Goal: Task Accomplishment & Management: Complete application form

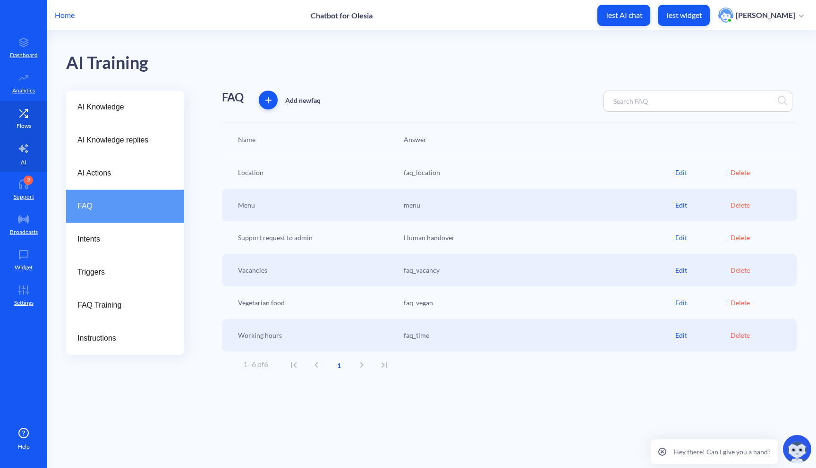
click at [15, 116] on icon at bounding box center [23, 113] width 19 height 9
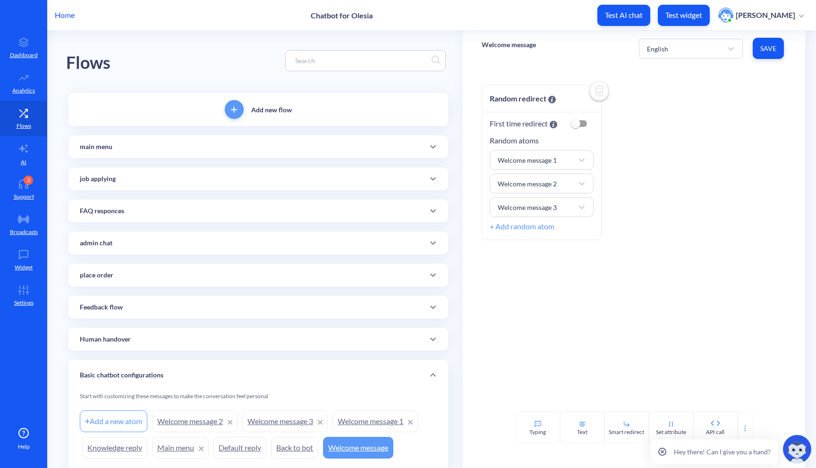
click at [249, 239] on div "admin chat" at bounding box center [258, 243] width 357 height 10
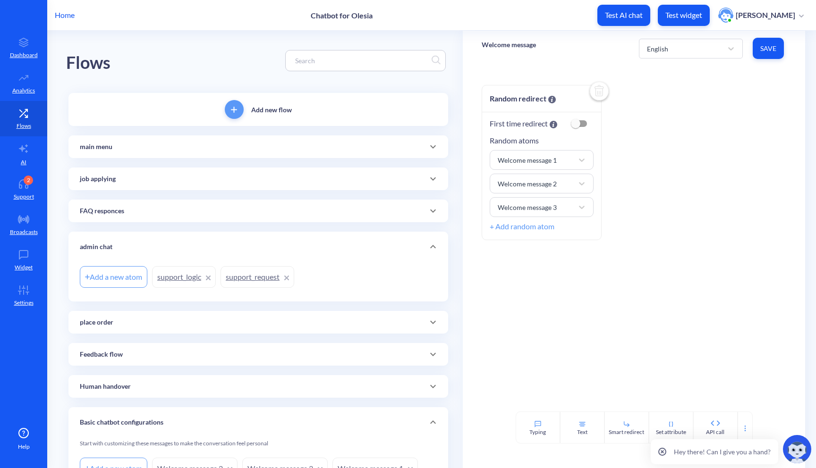
click at [182, 276] on link "support_logic" at bounding box center [184, 277] width 64 height 22
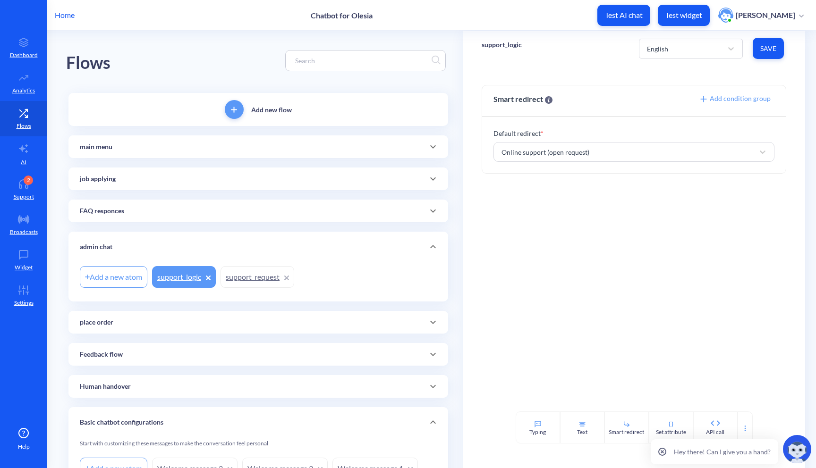
click at [208, 278] on icon at bounding box center [208, 278] width 4 height 4
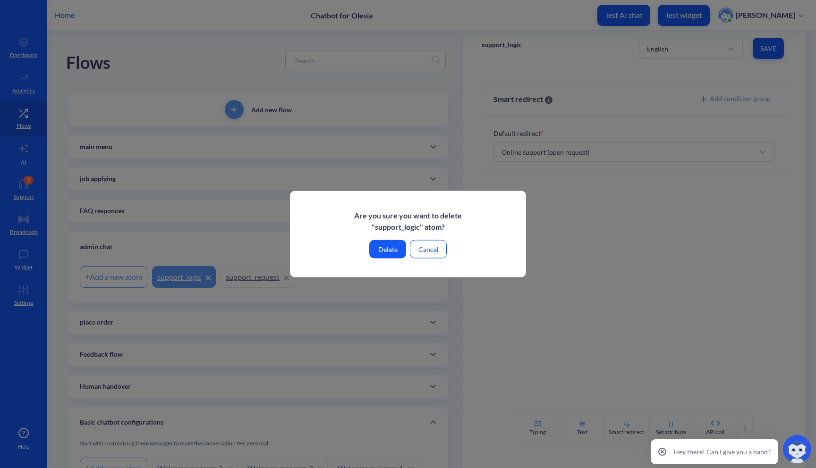
click at [401, 246] on button "Delete" at bounding box center [387, 249] width 37 height 18
click at [385, 249] on button "Delete" at bounding box center [387, 249] width 37 height 18
click at [388, 247] on button "Delete" at bounding box center [387, 249] width 37 height 18
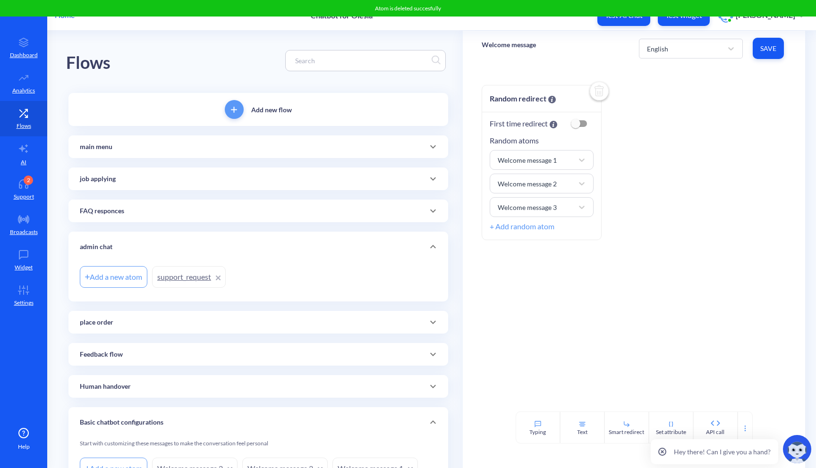
click at [214, 277] on link "support_request" at bounding box center [189, 277] width 74 height 22
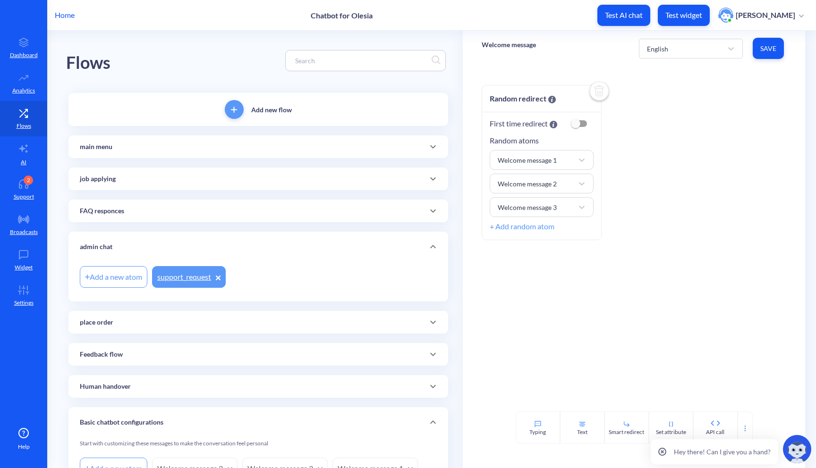
click at [218, 277] on icon at bounding box center [218, 278] width 4 height 4
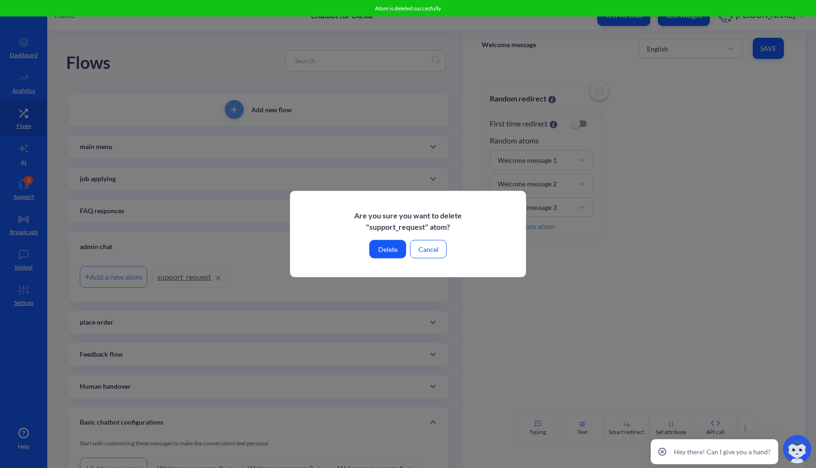
click at [392, 253] on button "Delete" at bounding box center [387, 249] width 37 height 18
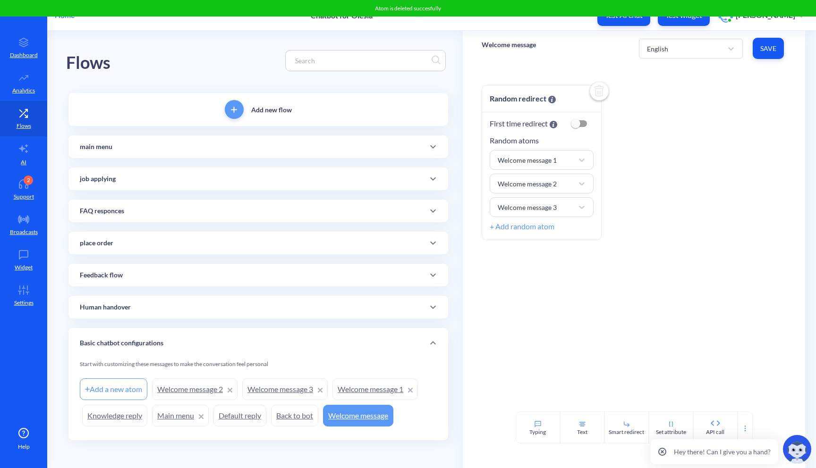
scroll to position [3, 0]
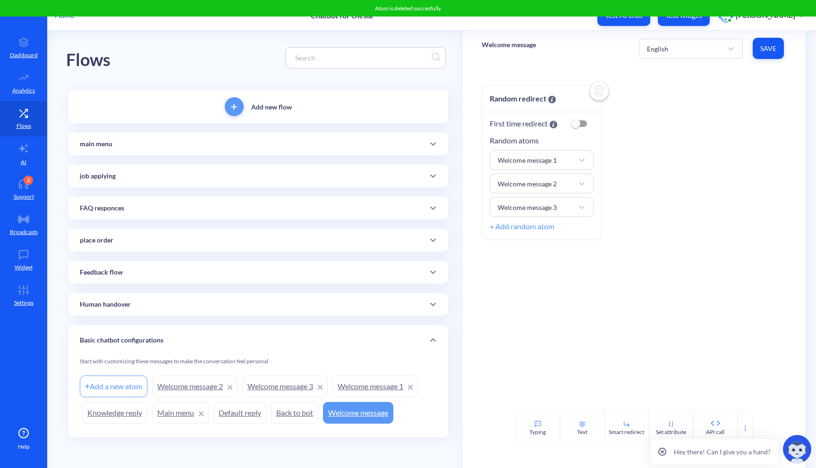
click at [311, 140] on div "main menu" at bounding box center [258, 144] width 357 height 10
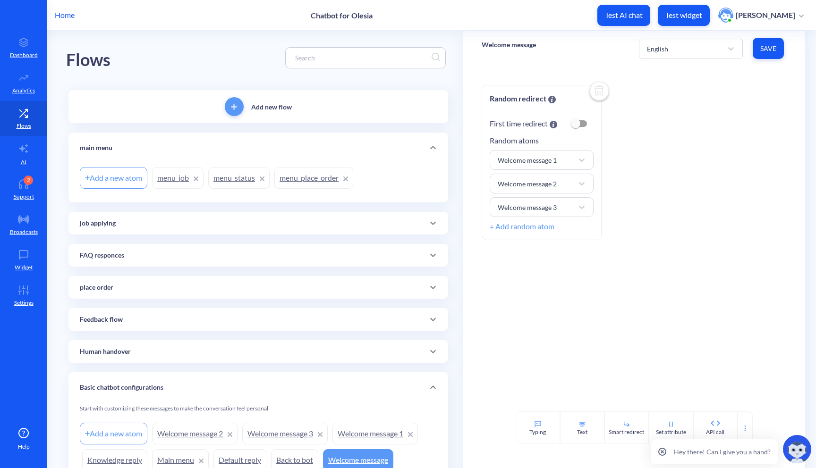
click at [434, 145] on icon at bounding box center [432, 147] width 11 height 11
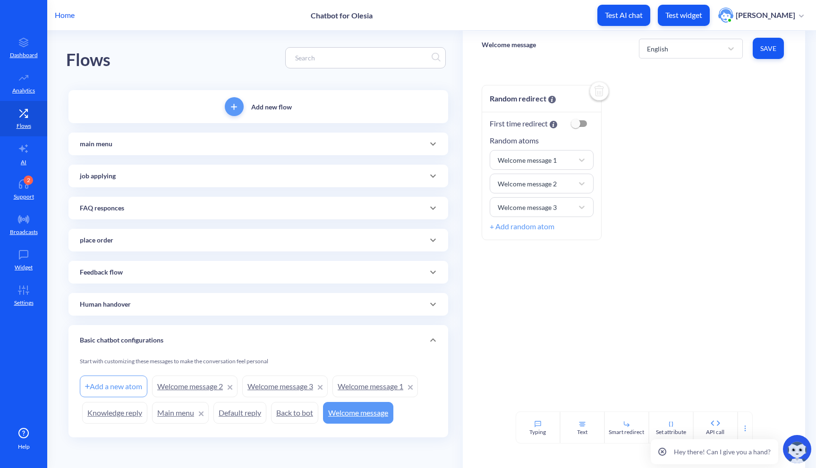
click at [435, 172] on icon at bounding box center [432, 175] width 11 height 11
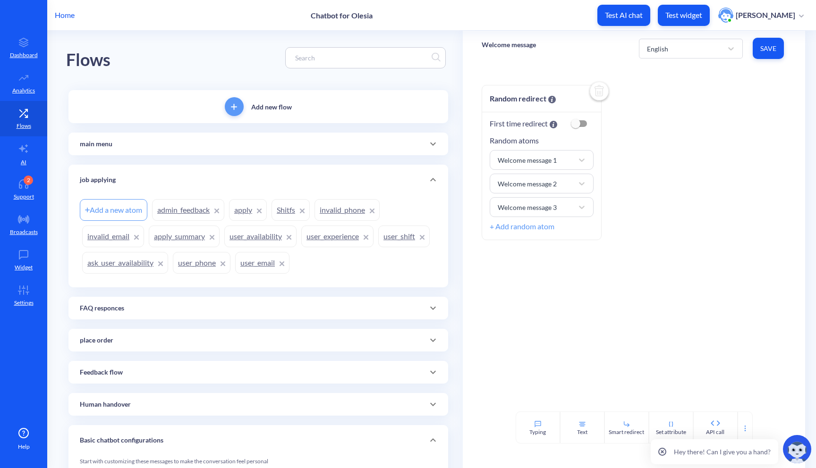
click at [434, 181] on icon at bounding box center [432, 179] width 11 height 11
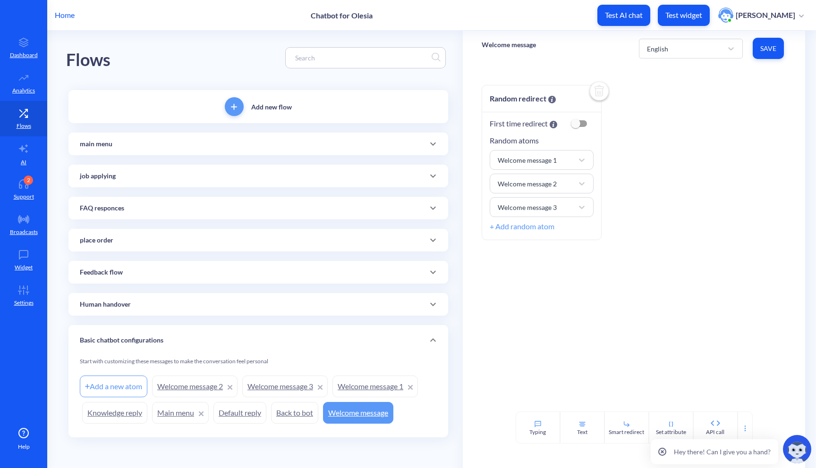
click at [431, 243] on icon at bounding box center [432, 240] width 11 height 11
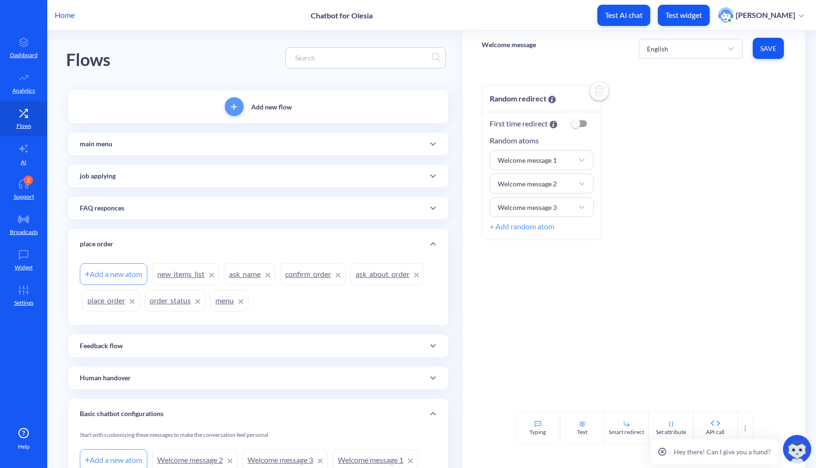
click at [225, 301] on link "menu" at bounding box center [229, 301] width 38 height 22
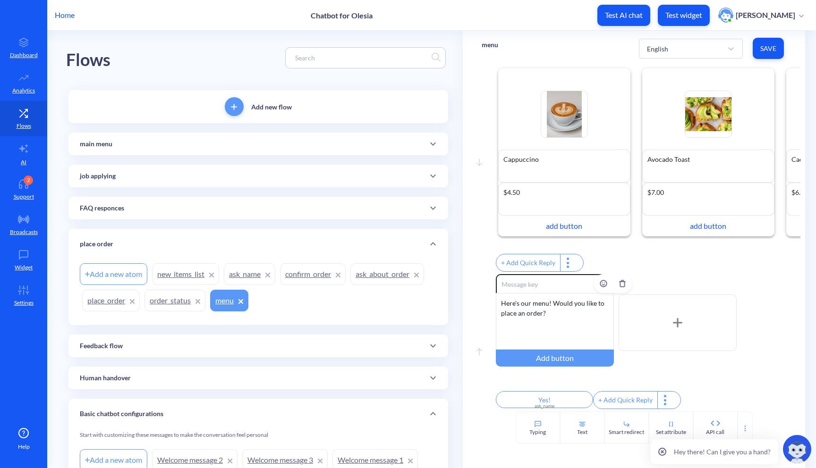
scroll to position [30, 0]
click at [244, 276] on link "ask_name" at bounding box center [249, 275] width 51 height 22
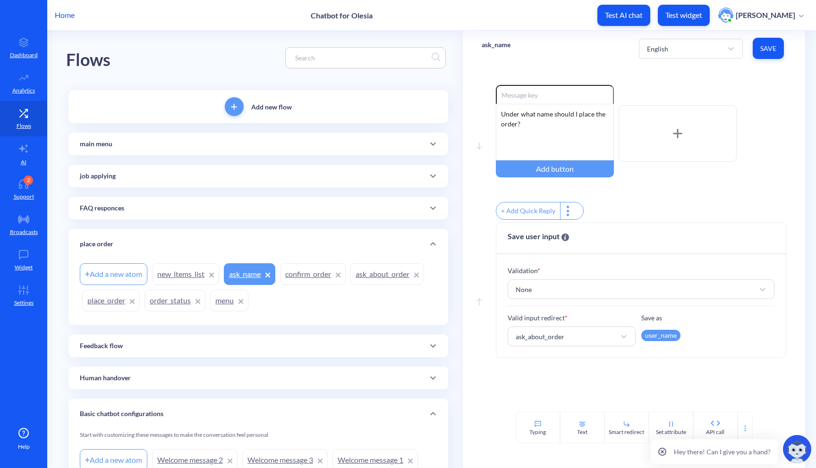
click at [109, 301] on link "place_order" at bounding box center [111, 301] width 58 height 22
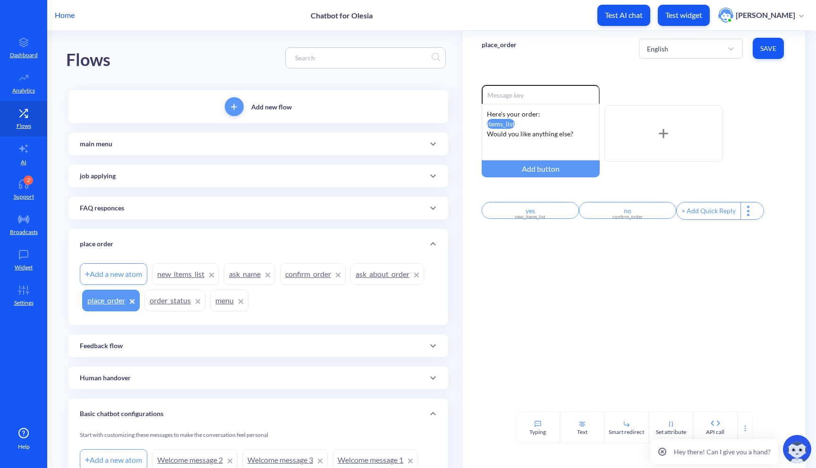
click at [237, 280] on link "ask_name" at bounding box center [249, 275] width 51 height 22
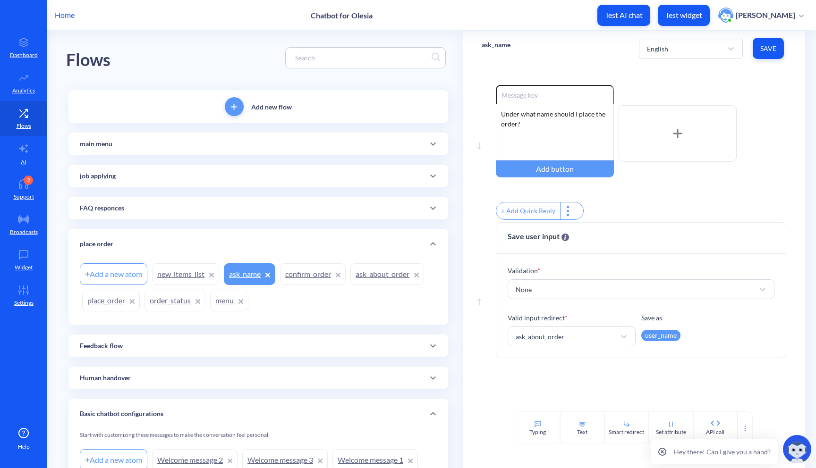
click at [382, 280] on link "ask_about_order" at bounding box center [387, 275] width 74 height 22
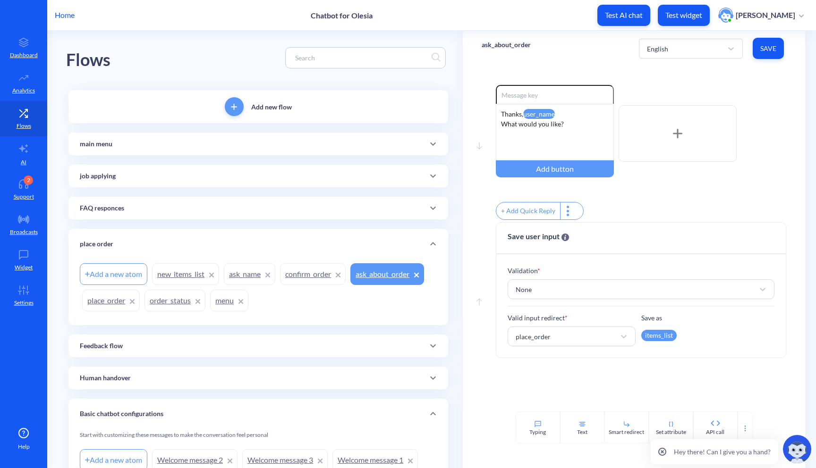
click at [223, 298] on link "menu" at bounding box center [229, 301] width 38 height 22
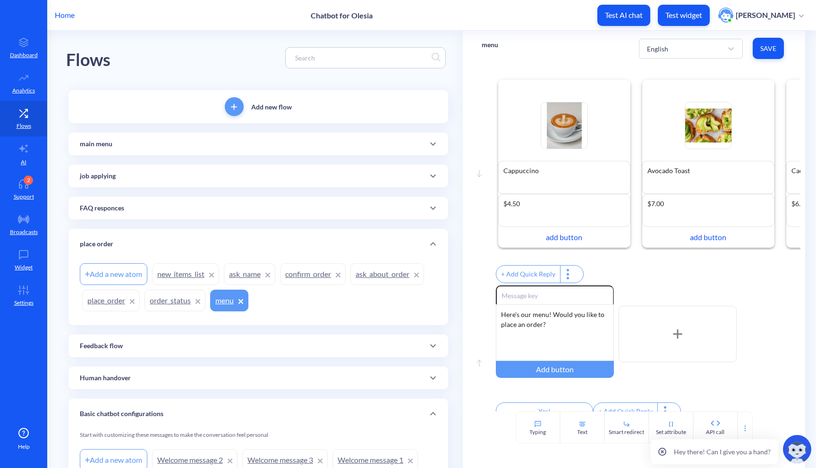
scroll to position [9, 0]
click at [111, 308] on link "place_order" at bounding box center [111, 301] width 58 height 22
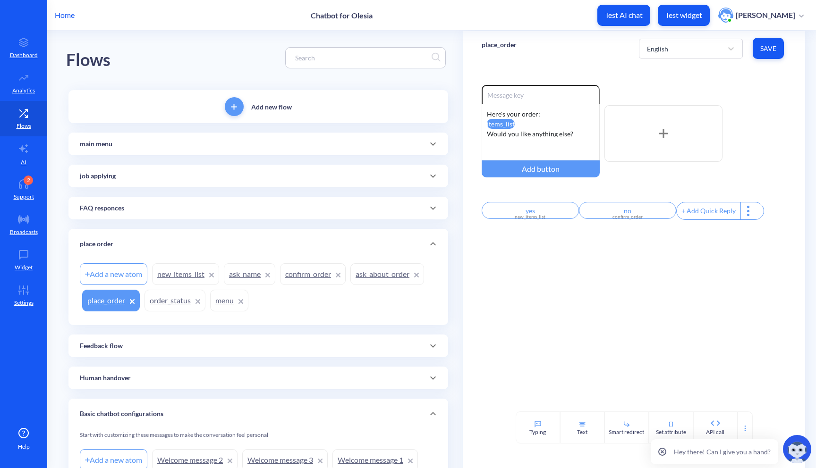
click at [183, 267] on link "new_items_list" at bounding box center [185, 275] width 67 height 22
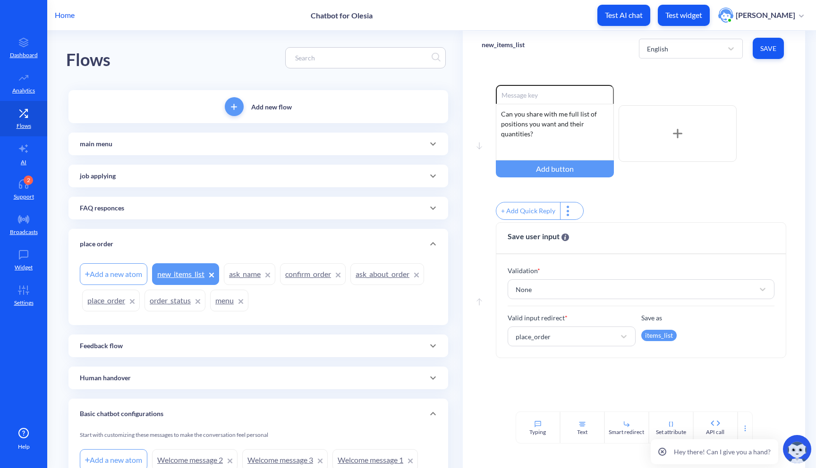
click at [311, 272] on link "confirm_order" at bounding box center [313, 275] width 66 height 22
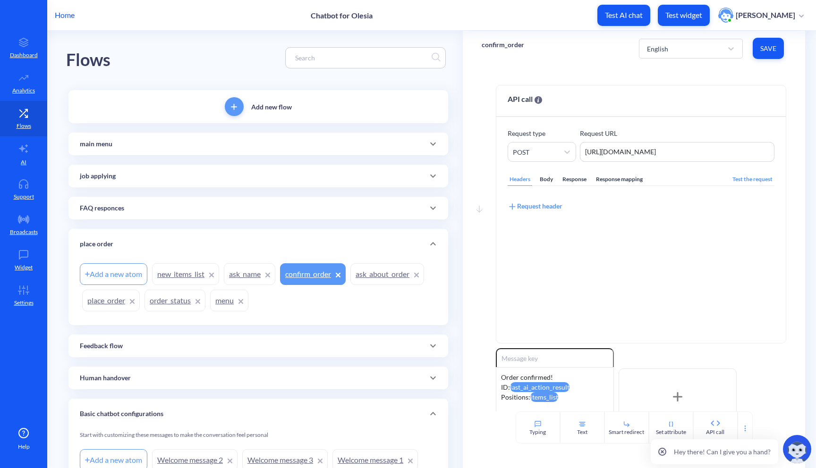
click at [393, 145] on div "main menu" at bounding box center [258, 144] width 357 height 10
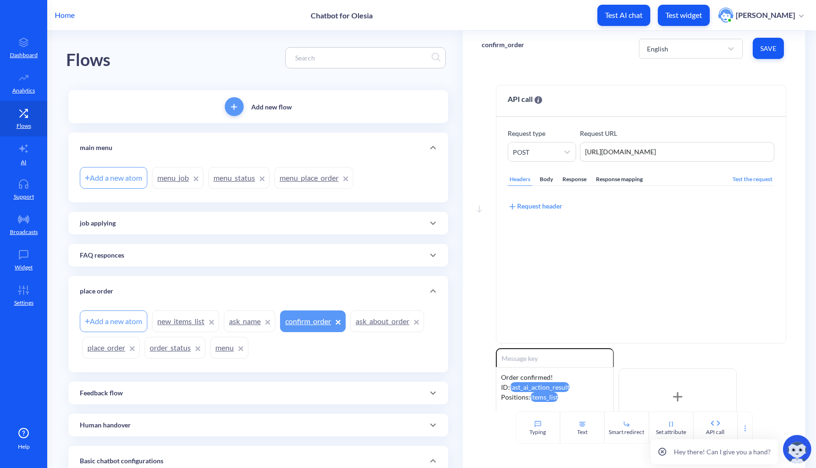
click at [235, 178] on link "menu_status" at bounding box center [238, 178] width 61 height 22
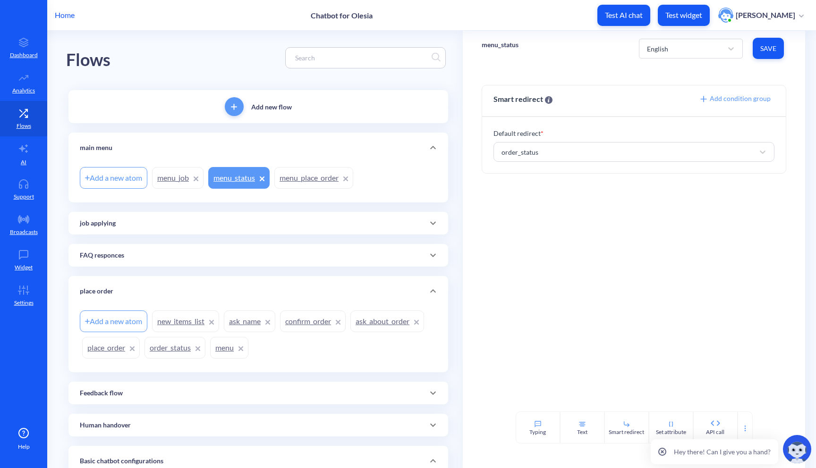
click at [168, 350] on link "order_status" at bounding box center [175, 348] width 61 height 22
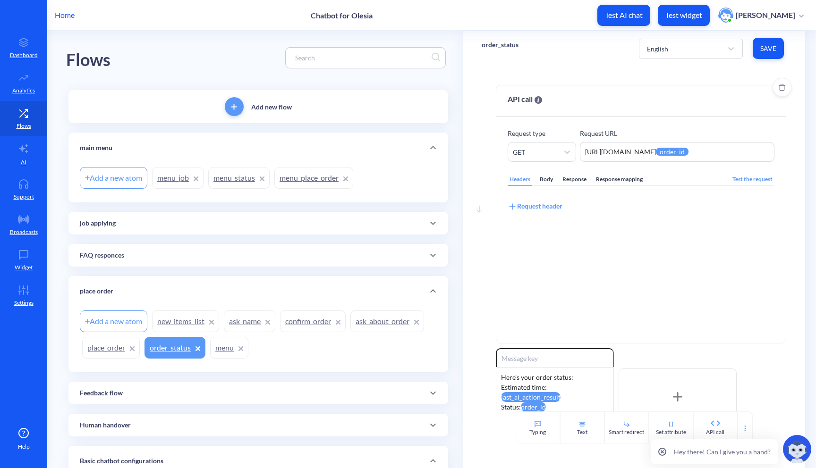
click at [625, 183] on div "Response mapping" at bounding box center [619, 179] width 51 height 13
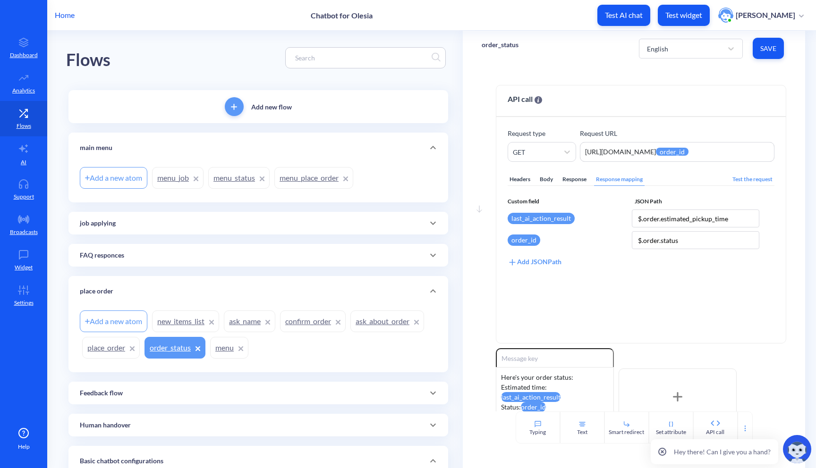
click at [431, 229] on icon at bounding box center [432, 223] width 11 height 11
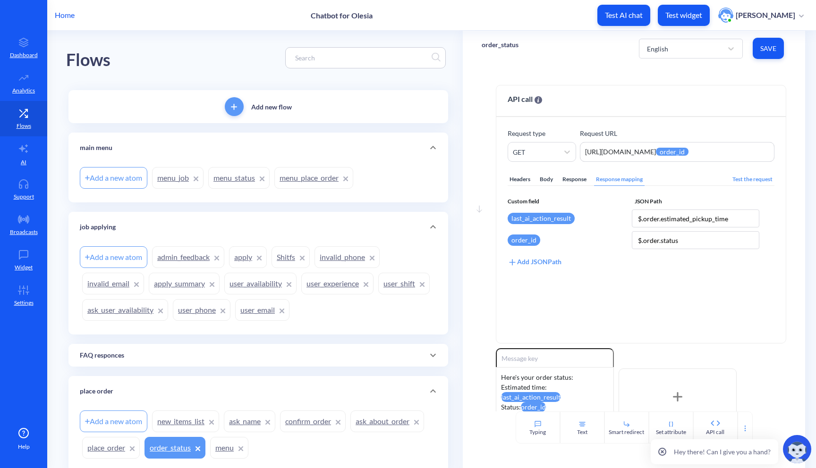
click at [427, 356] on icon at bounding box center [432, 355] width 11 height 11
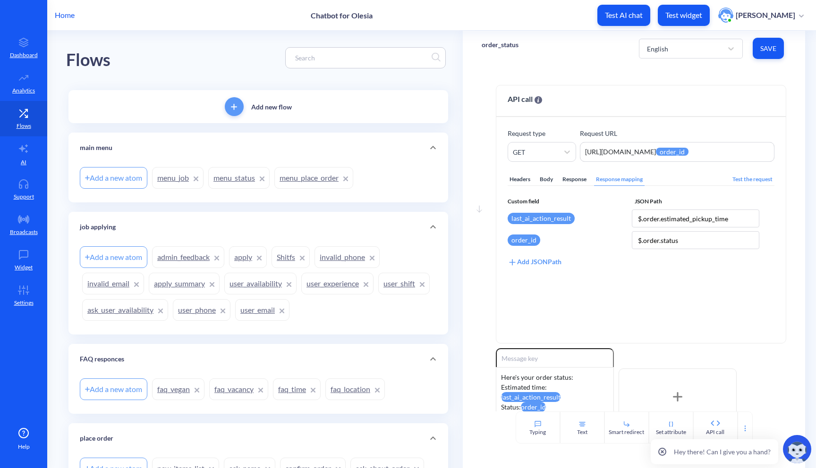
click at [246, 264] on link "apply" at bounding box center [248, 258] width 38 height 22
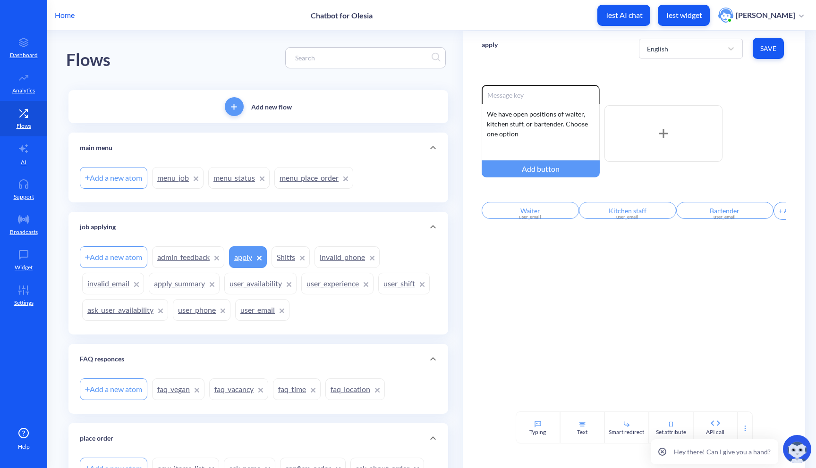
click at [289, 312] on link "user_email" at bounding box center [262, 310] width 54 height 22
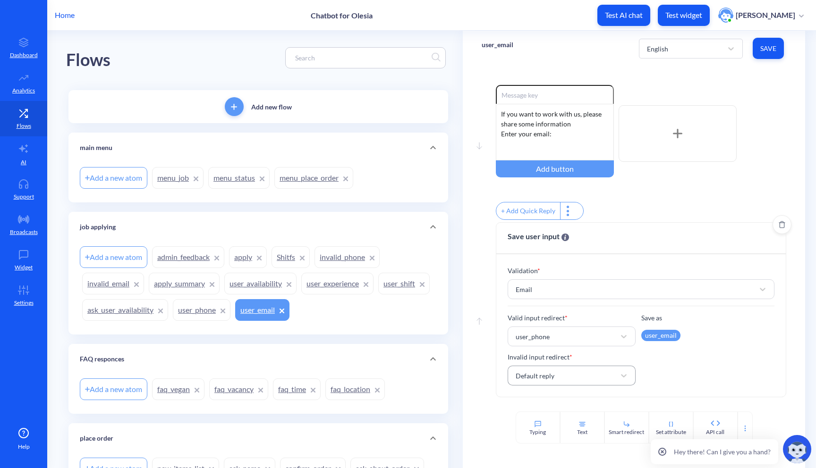
click at [561, 381] on div "Default reply" at bounding box center [563, 375] width 105 height 17
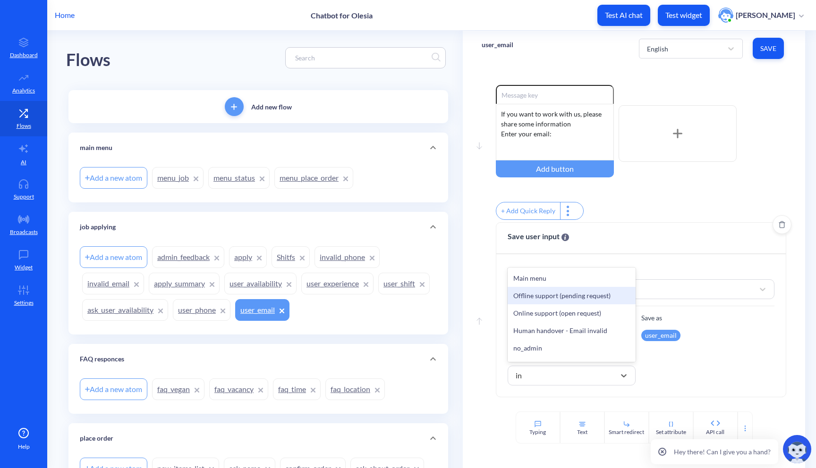
type input "inv"
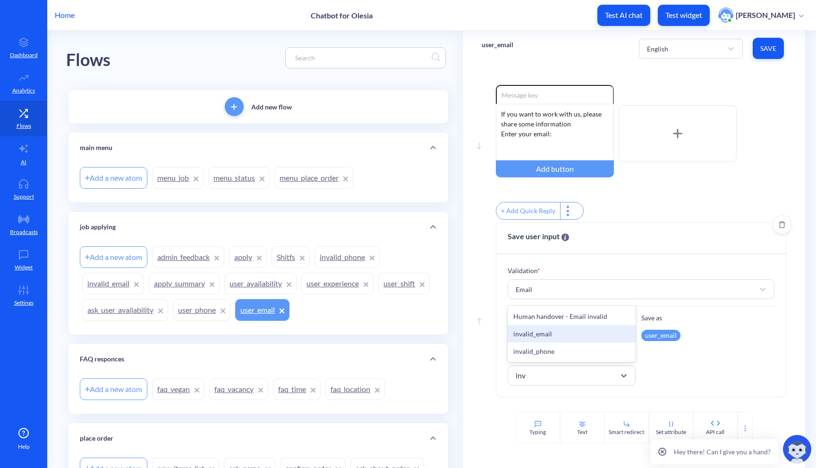
click at [556, 337] on div "invalid_email" at bounding box center [572, 333] width 128 height 17
click at [765, 50] on span "Save" at bounding box center [768, 48] width 16 height 9
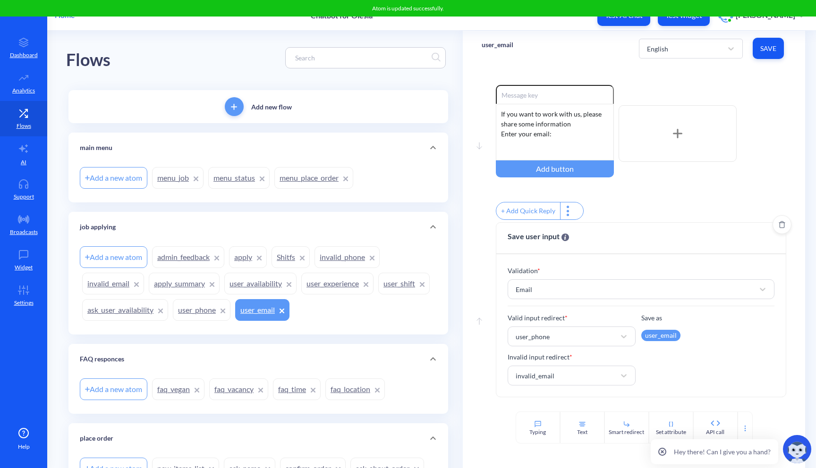
click at [230, 314] on link "user_phone" at bounding box center [202, 310] width 58 height 22
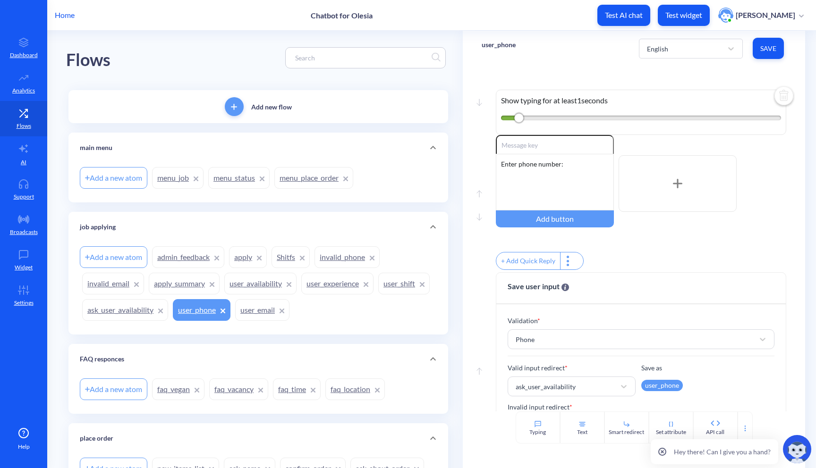
scroll to position [47, 0]
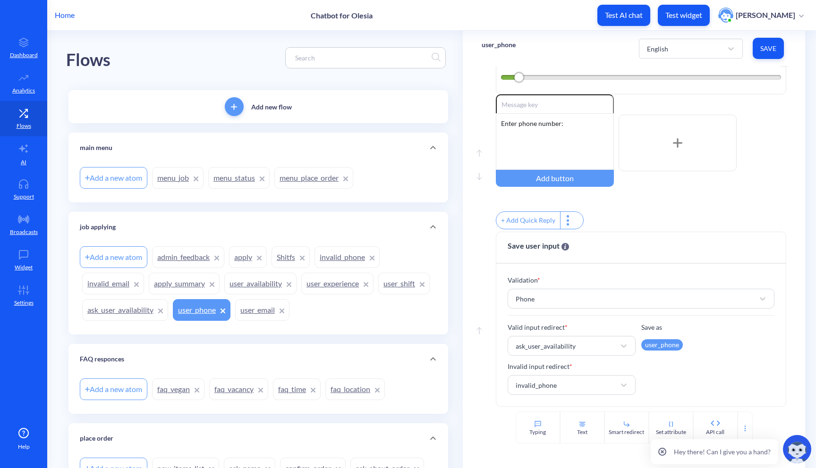
click at [160, 311] on link "ask_user_availability" at bounding box center [125, 310] width 86 height 22
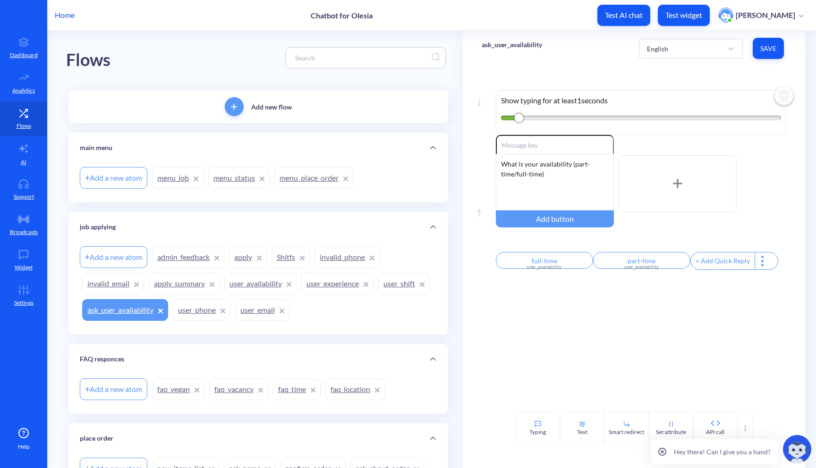
click at [254, 283] on link "user_availability" at bounding box center [260, 284] width 72 height 22
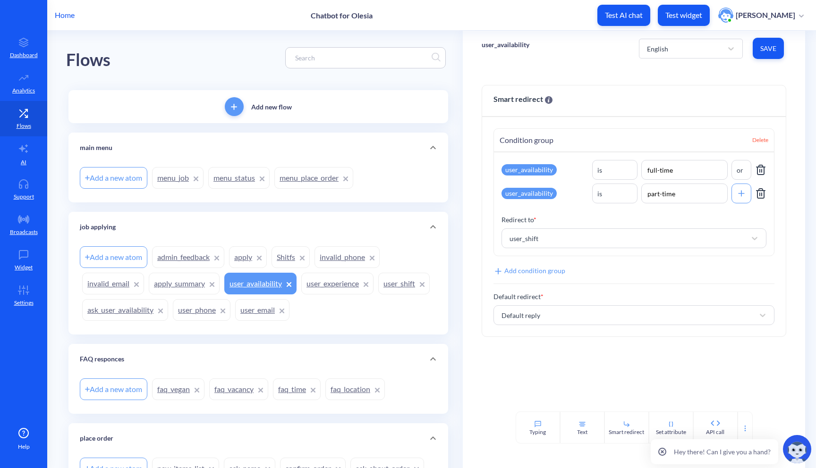
click at [378, 295] on link "user_shift" at bounding box center [403, 284] width 51 height 22
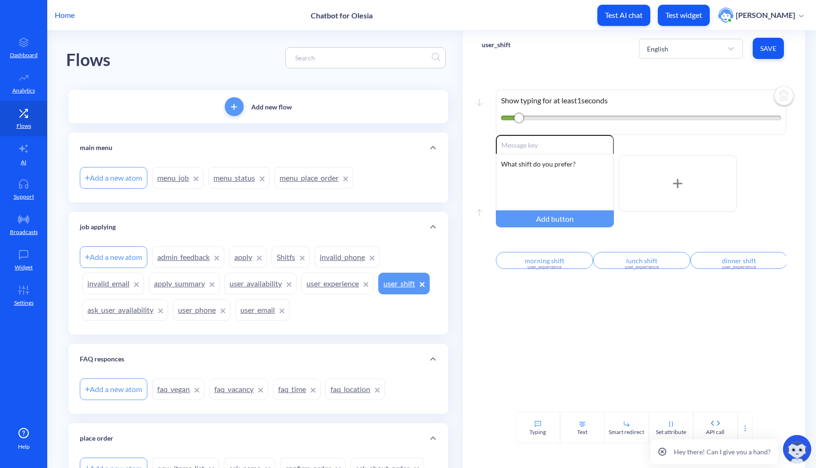
click at [330, 290] on link "user_experience" at bounding box center [337, 284] width 72 height 22
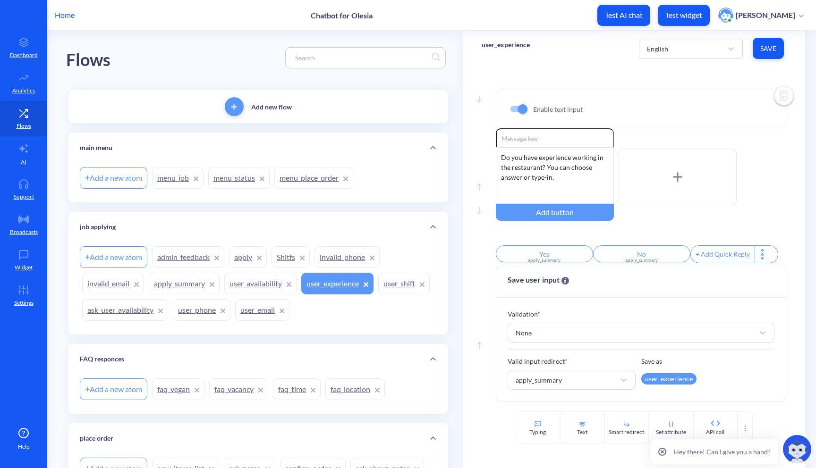
scroll to position [1, 0]
click at [178, 282] on link "apply_summary" at bounding box center [184, 284] width 71 height 22
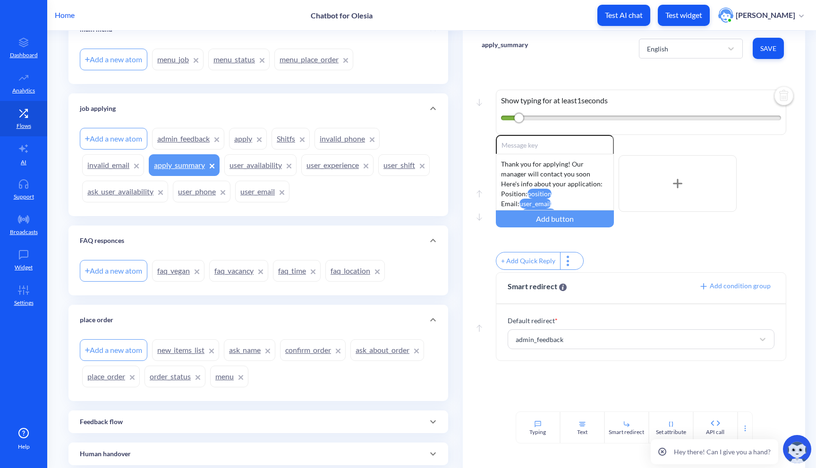
scroll to position [124, 0]
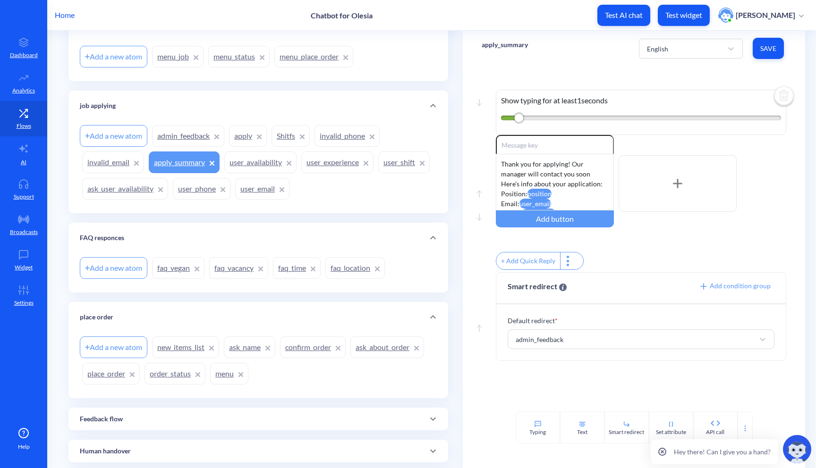
click at [342, 269] on link "faq_location" at bounding box center [355, 268] width 60 height 22
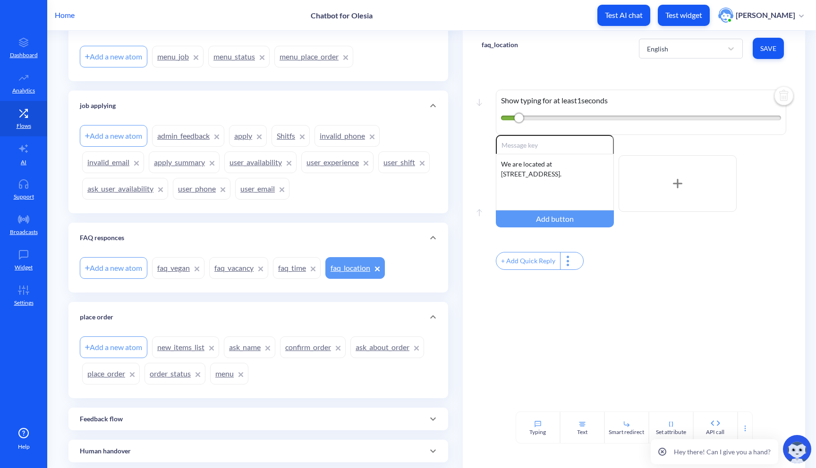
click at [237, 271] on link "faq_vacancy" at bounding box center [238, 268] width 59 height 22
click at [306, 268] on link "faq_time" at bounding box center [297, 268] width 48 height 22
click at [238, 268] on link "faq_vacancy" at bounding box center [238, 268] width 59 height 22
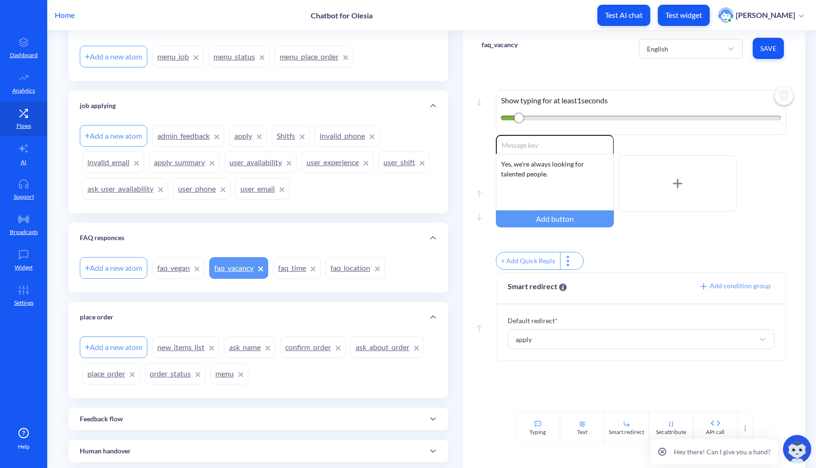
click at [169, 264] on link "faq_vegan" at bounding box center [178, 268] width 52 height 22
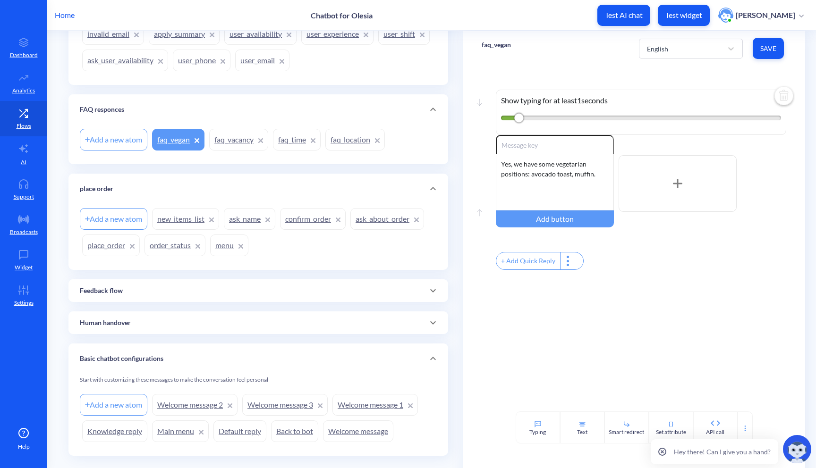
scroll to position [271, 0]
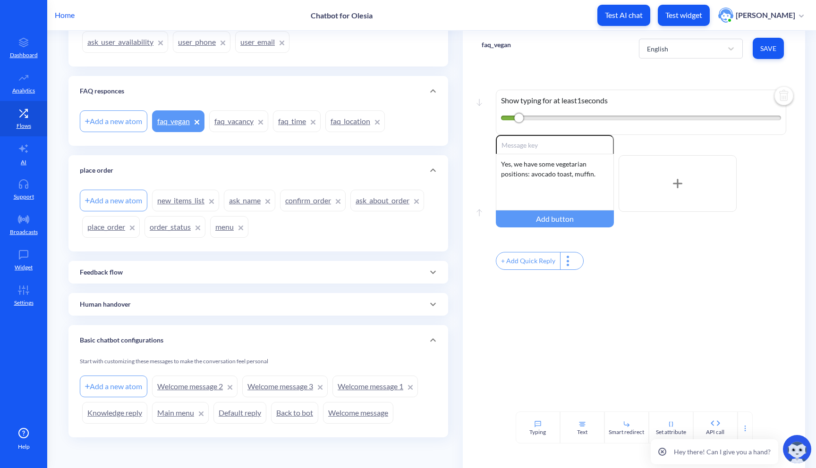
click at [427, 302] on icon at bounding box center [432, 304] width 11 height 11
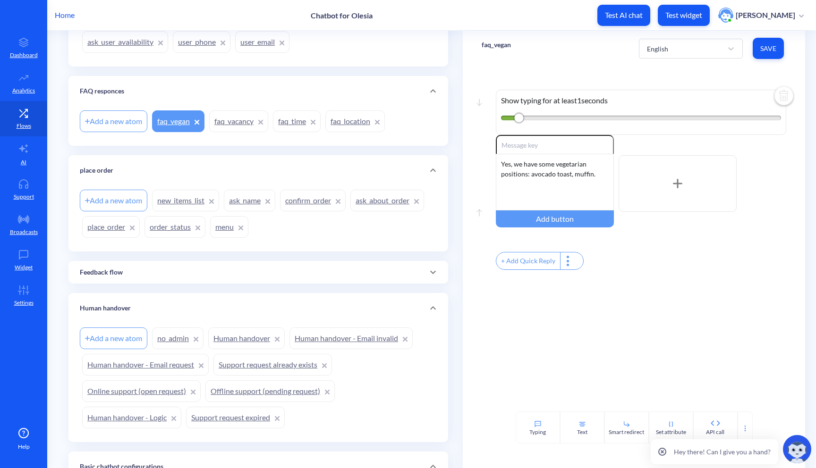
click at [248, 339] on link "Human handover" at bounding box center [246, 339] width 77 height 22
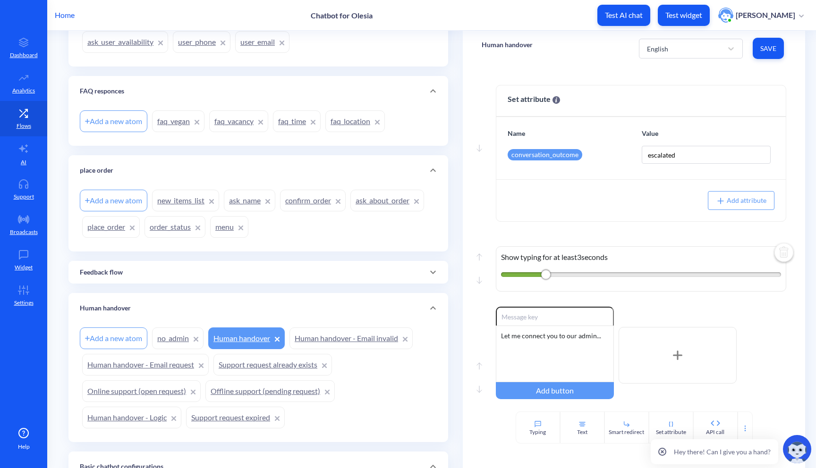
click at [339, 340] on link "Human handover - Email invalid" at bounding box center [350, 339] width 123 height 22
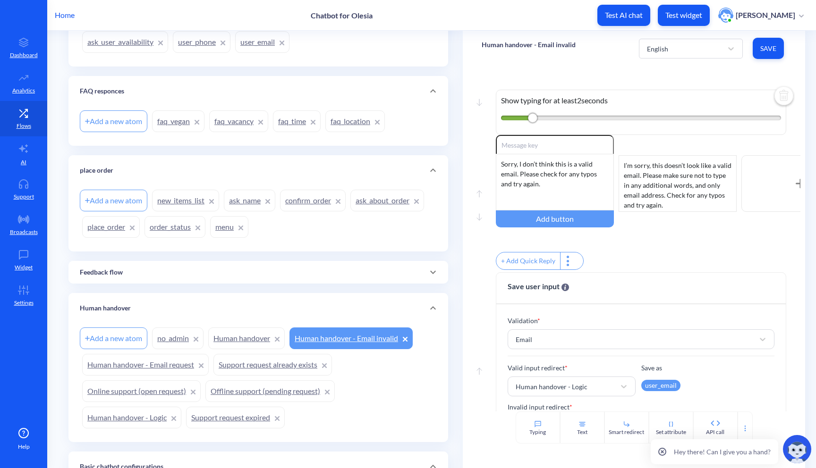
click at [408, 339] on icon at bounding box center [405, 339] width 5 height 5
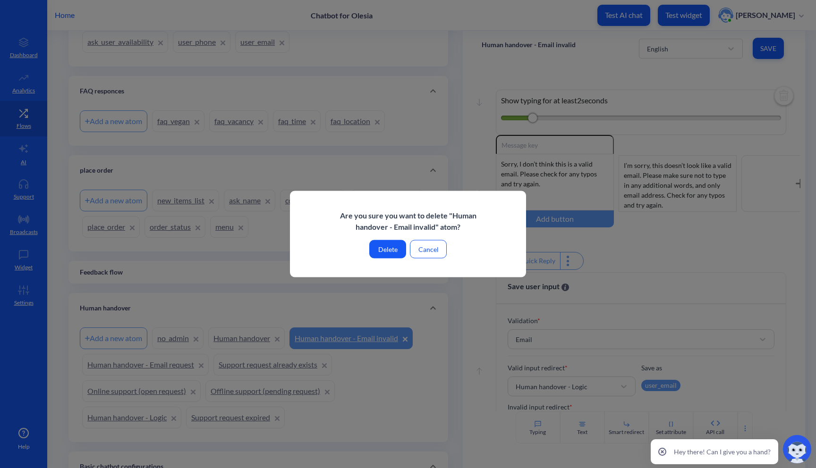
click at [391, 251] on button "Delete" at bounding box center [387, 249] width 37 height 18
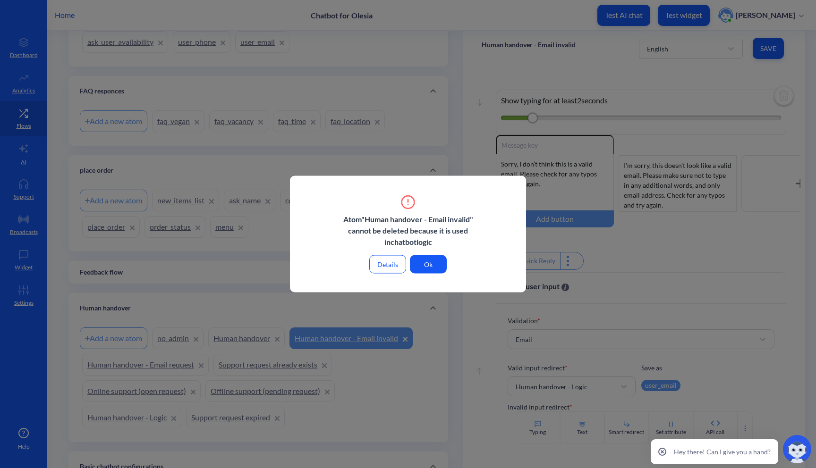
click at [430, 268] on button "Ok" at bounding box center [428, 264] width 37 height 18
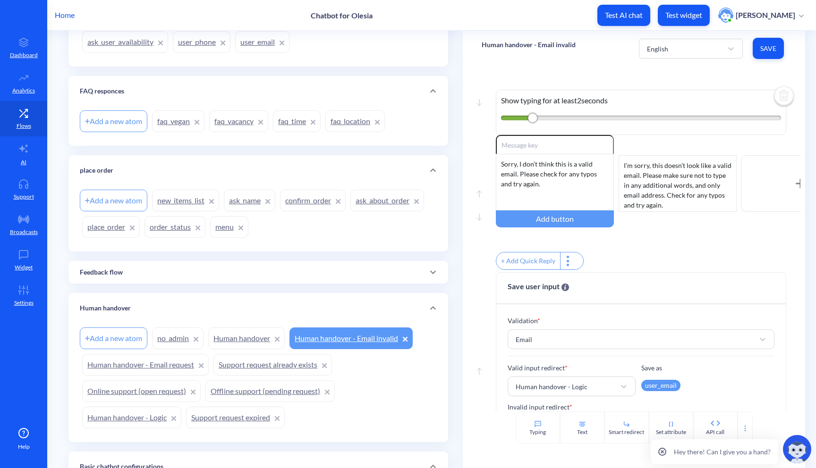
click at [138, 422] on link "Human handover - Logic" at bounding box center [131, 418] width 99 height 22
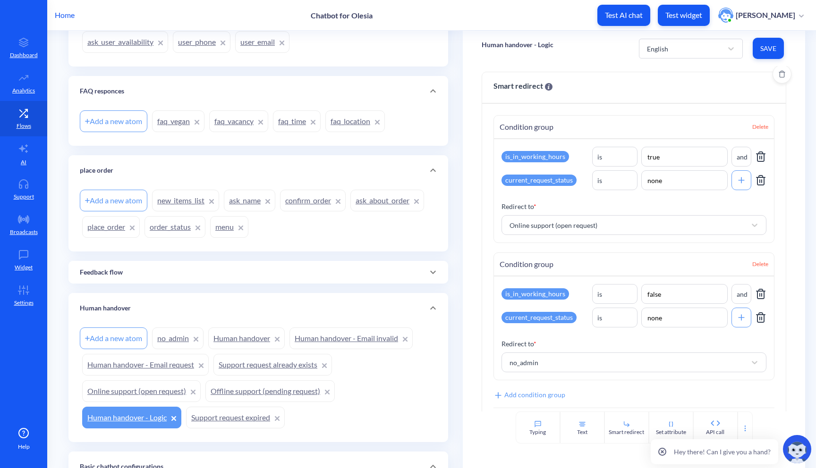
scroll to position [14, 0]
click at [238, 339] on link "Human handover" at bounding box center [246, 339] width 77 height 22
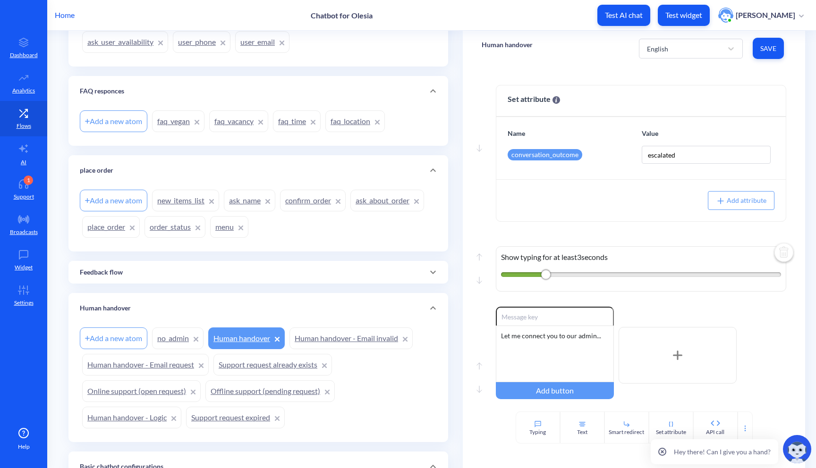
click at [159, 397] on link "Online support (open request)" at bounding box center [141, 392] width 119 height 22
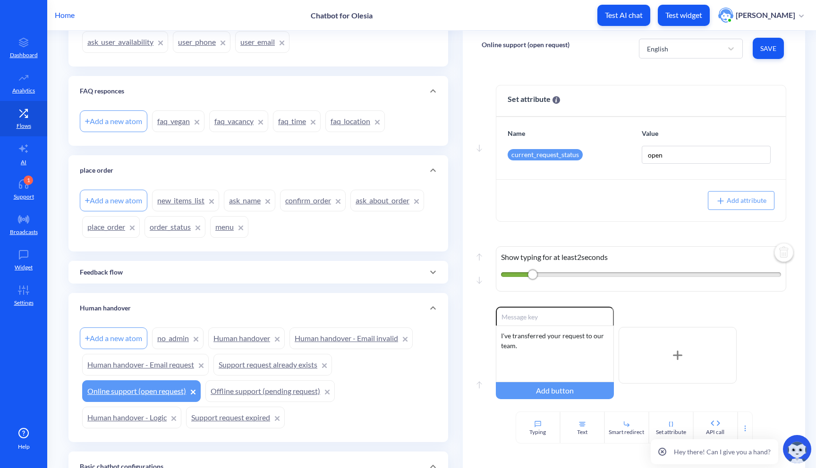
click at [255, 419] on link "Support request expired" at bounding box center [235, 418] width 99 height 22
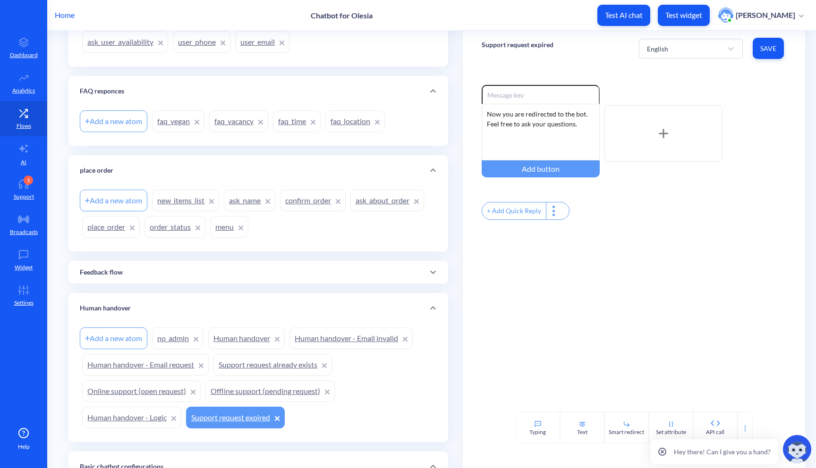
click at [130, 421] on link "Human handover - Logic" at bounding box center [131, 418] width 99 height 22
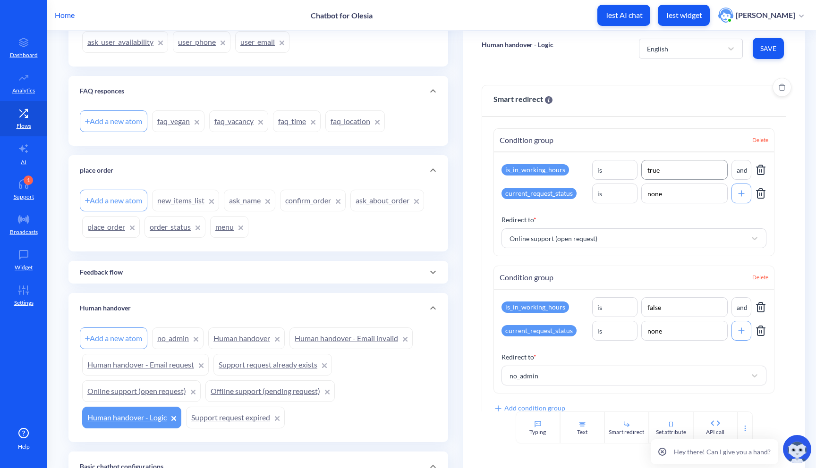
click at [687, 168] on input "true" at bounding box center [684, 170] width 87 height 20
click at [513, 308] on div "is_in_working_hours" at bounding box center [536, 307] width 68 height 11
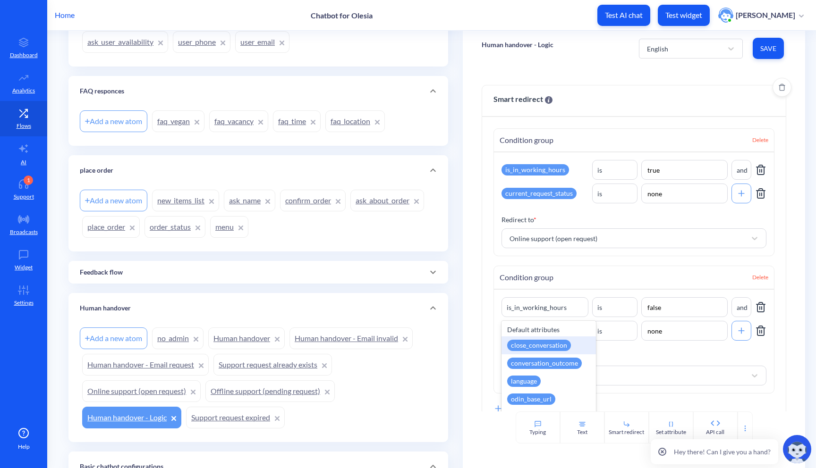
click at [546, 285] on div "Condition group Delete" at bounding box center [634, 278] width 281 height 24
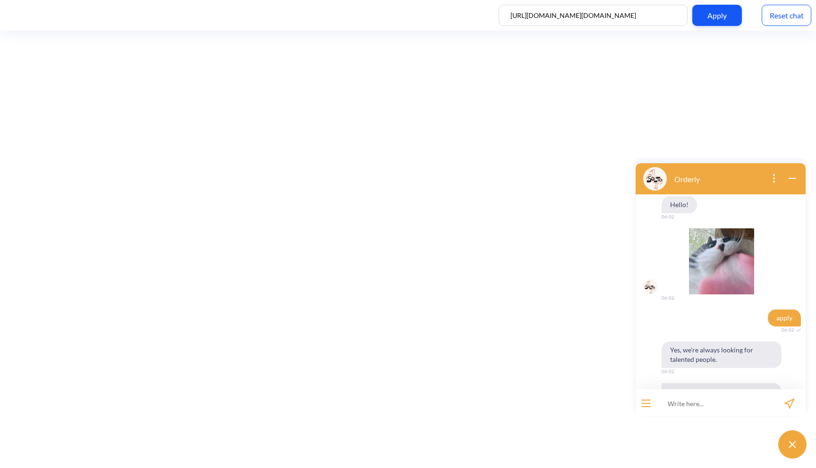
scroll to position [556, 0]
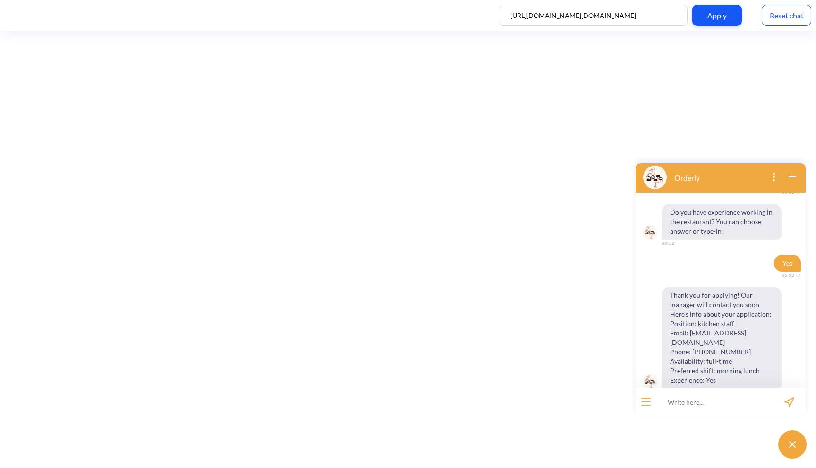
click at [650, 400] on button "open menu" at bounding box center [645, 403] width 9 height 8
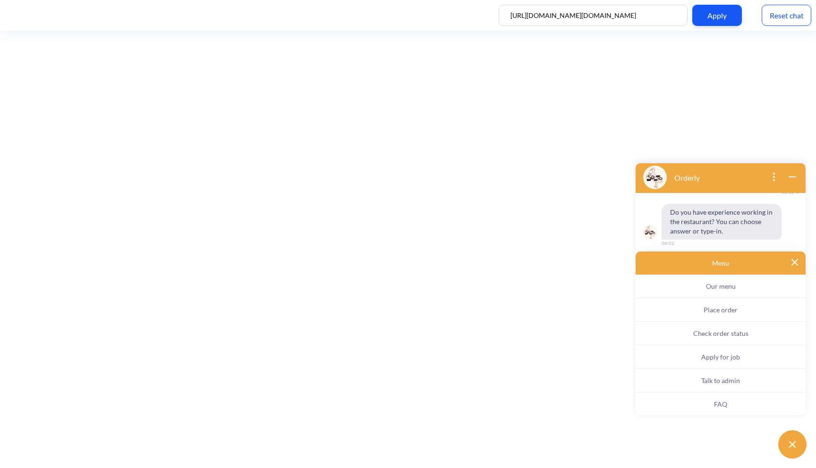
click at [716, 338] on button "Check order status" at bounding box center [721, 334] width 170 height 24
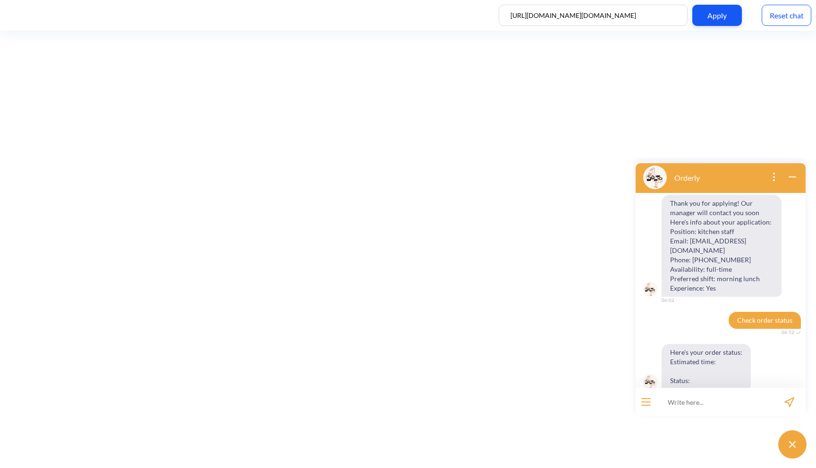
scroll to position [648, 0]
click at [696, 408] on input at bounding box center [714, 402] width 117 height 28
type input "order status"
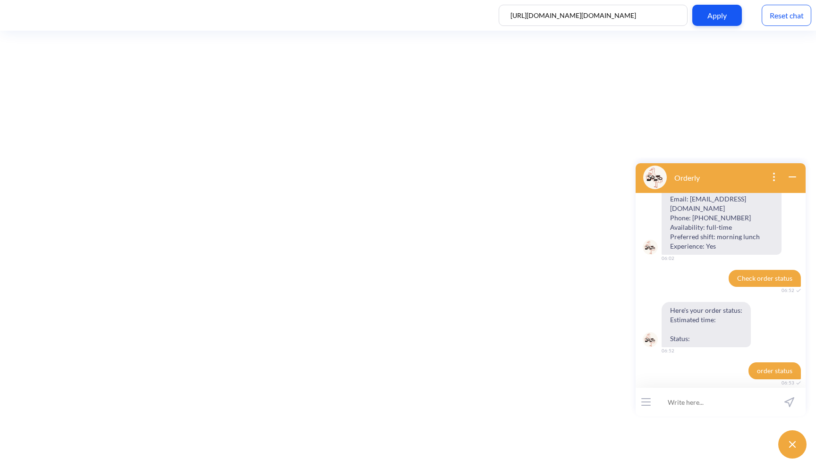
scroll to position [741, 0]
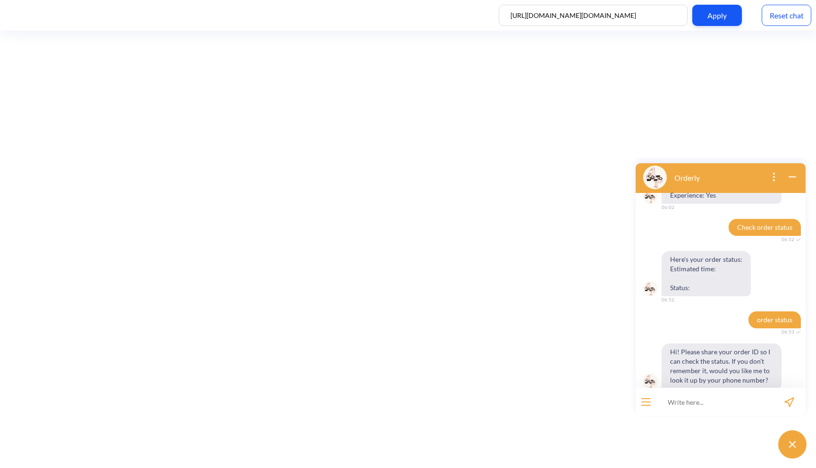
click at [775, 15] on div "Reset chat" at bounding box center [787, 15] width 50 height 21
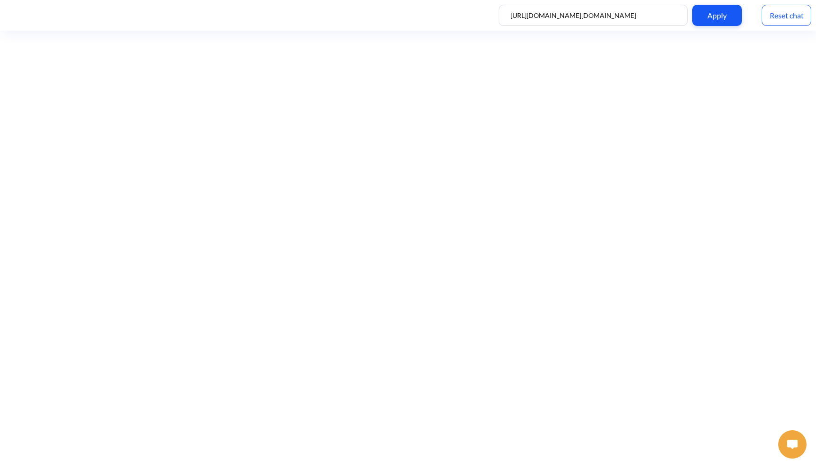
click at [789, 451] on button at bounding box center [792, 445] width 28 height 28
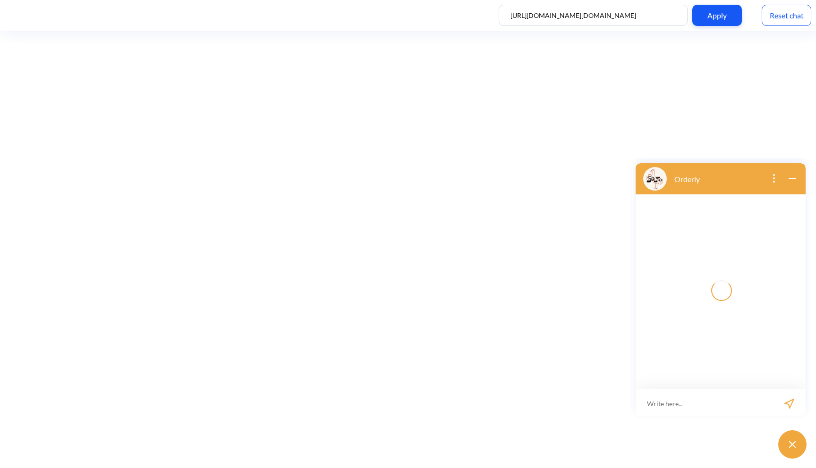
scroll to position [1, 0]
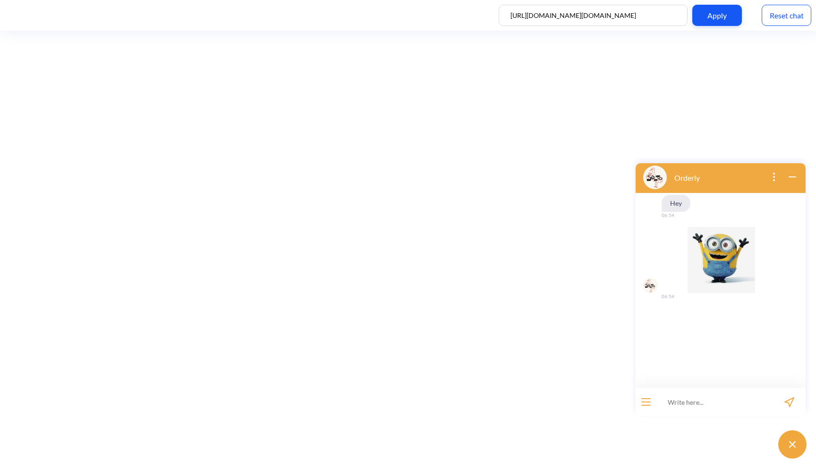
click at [748, 411] on input at bounding box center [714, 402] width 117 height 28
type input "order status"
type input "10005"
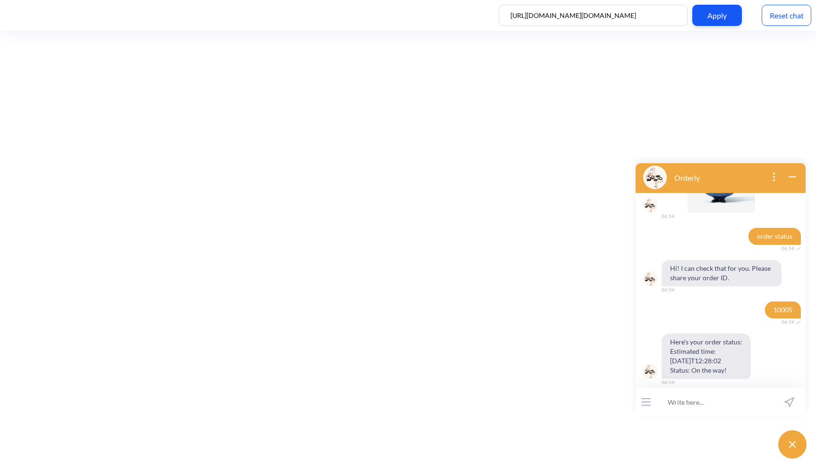
scroll to position [89, 0]
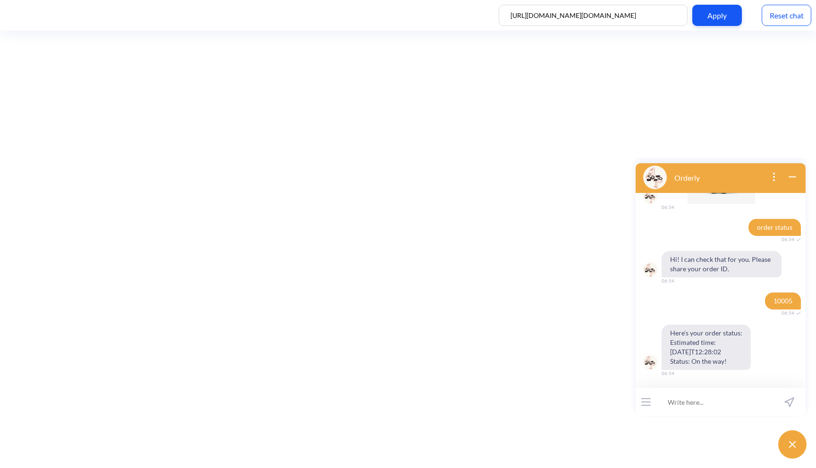
click at [683, 405] on input at bounding box center [714, 402] width 117 height 28
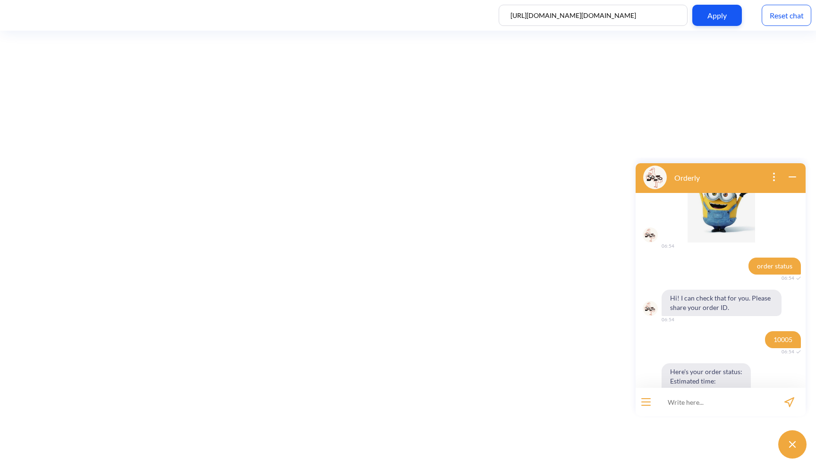
scroll to position [89, 0]
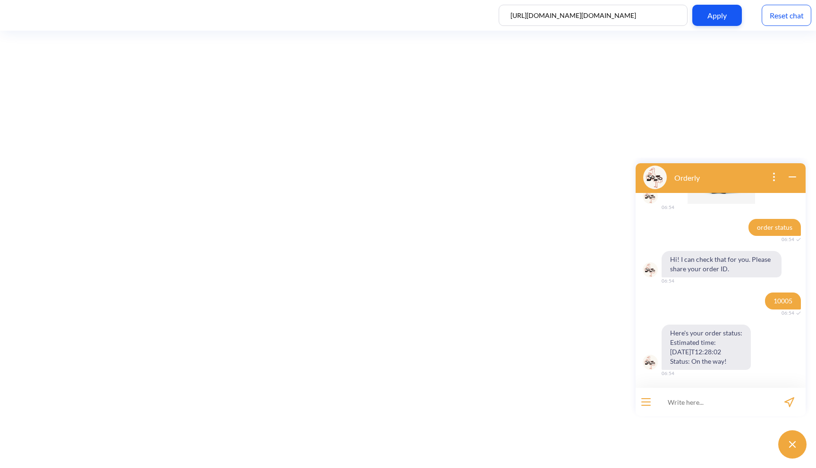
click at [651, 400] on div at bounding box center [646, 402] width 21 height 28
click at [645, 403] on button "open menu" at bounding box center [645, 403] width 9 height 8
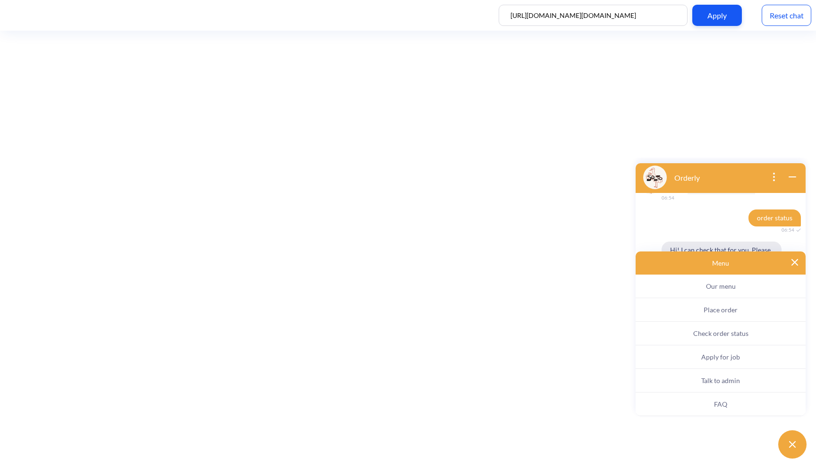
click at [687, 331] on button "Check order status" at bounding box center [721, 334] width 170 height 24
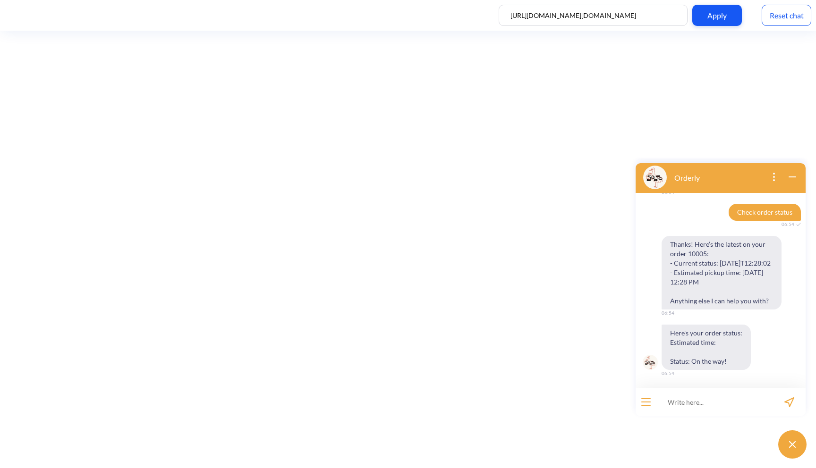
scroll to position [280, 0]
click at [653, 404] on div at bounding box center [646, 402] width 21 height 28
click at [645, 402] on icon "open menu" at bounding box center [646, 402] width 9 height 0
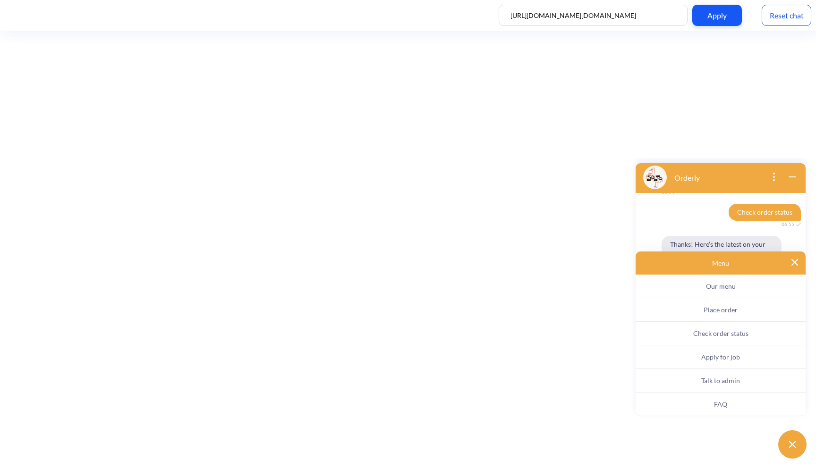
click at [699, 337] on span "Check order status" at bounding box center [720, 334] width 55 height 8
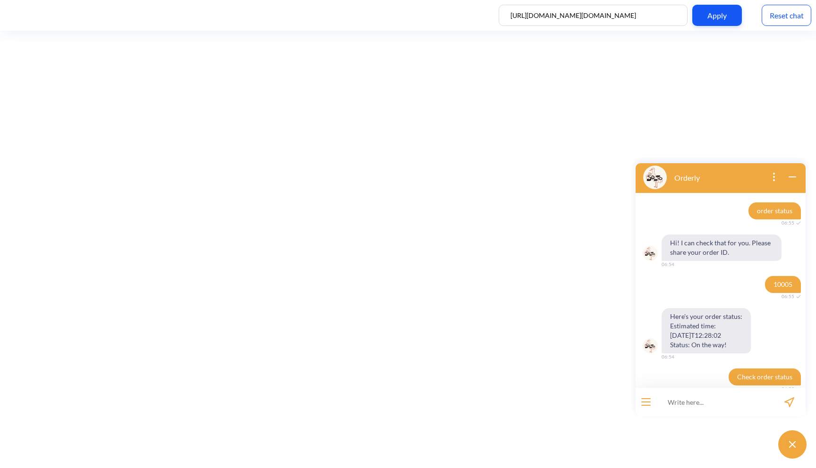
scroll to position [85, 0]
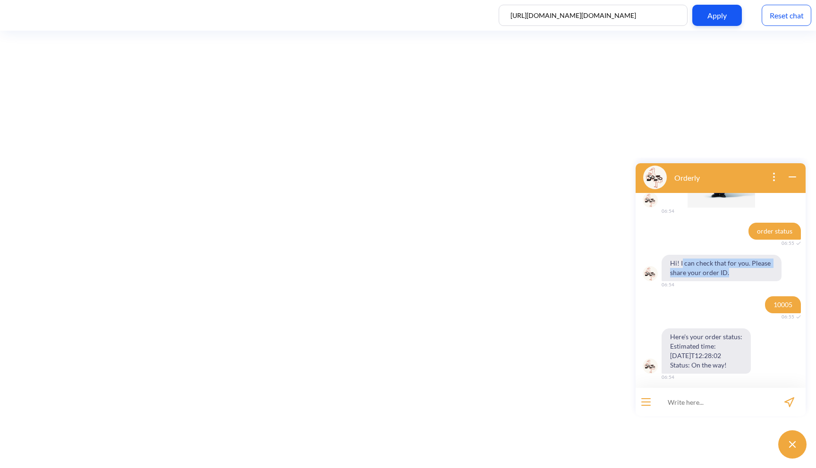
drag, startPoint x: 682, startPoint y: 263, endPoint x: 730, endPoint y: 275, distance: 49.3
click at [730, 276] on span "Hi! I can check that for you. Please share your order ID." at bounding box center [722, 268] width 120 height 26
click at [682, 265] on span "Hi! I can check that for you. Please share your order ID." at bounding box center [722, 268] width 120 height 26
drag, startPoint x: 681, startPoint y: 265, endPoint x: 719, endPoint y: 272, distance: 38.4
click at [719, 272] on span "Hi! I can check that for you. Please share your order ID." at bounding box center [722, 268] width 120 height 26
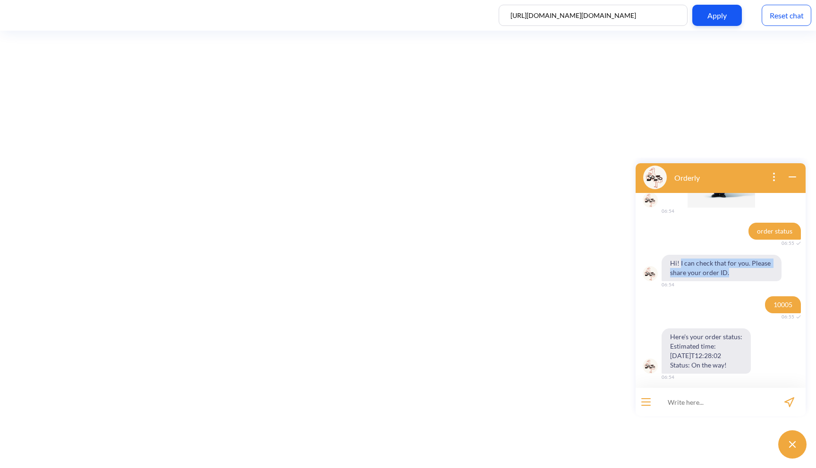
drag, startPoint x: 681, startPoint y: 264, endPoint x: 733, endPoint y: 273, distance: 52.9
click at [733, 273] on span "Hi! I can check that for you. Please share your order ID." at bounding box center [722, 268] width 120 height 26
copy span "I can check that for you. Please share your order ID."
click at [646, 399] on icon "open menu" at bounding box center [646, 399] width 9 height 0
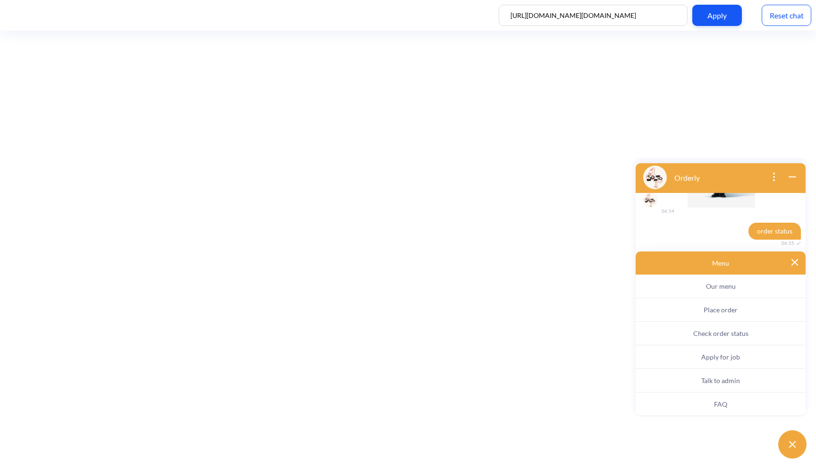
click at [689, 332] on button "Check order status" at bounding box center [721, 334] width 170 height 24
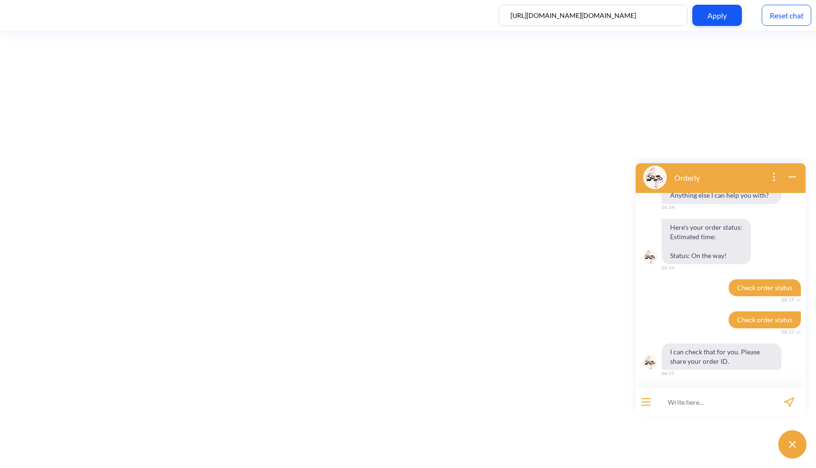
scroll to position [386, 0]
click at [693, 393] on input at bounding box center [714, 402] width 117 height 28
type input "10005"
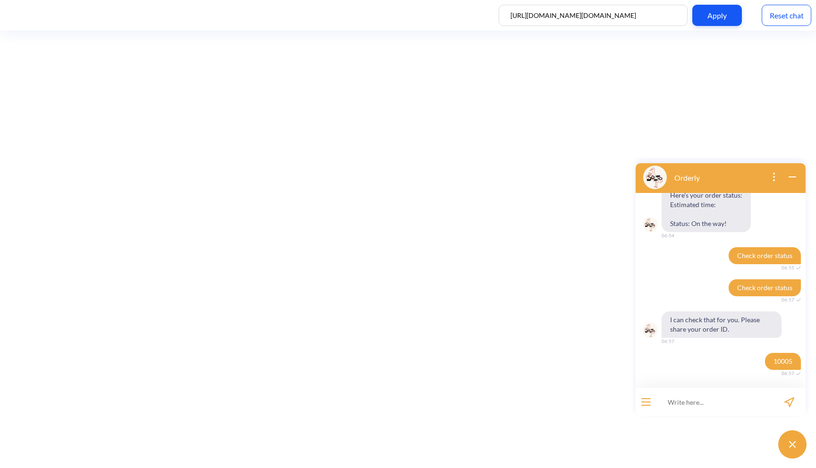
scroll to position [418, 0]
click at [766, 18] on div "Reset chat" at bounding box center [787, 15] width 50 height 21
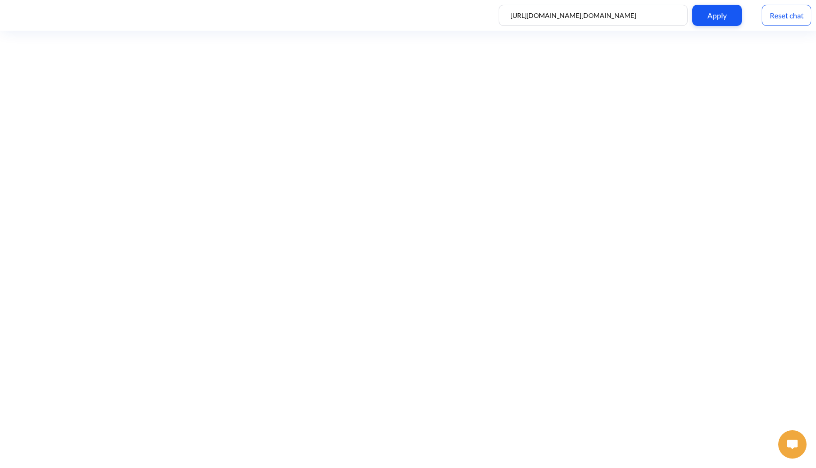
click at [784, 439] on button at bounding box center [792, 445] width 28 height 28
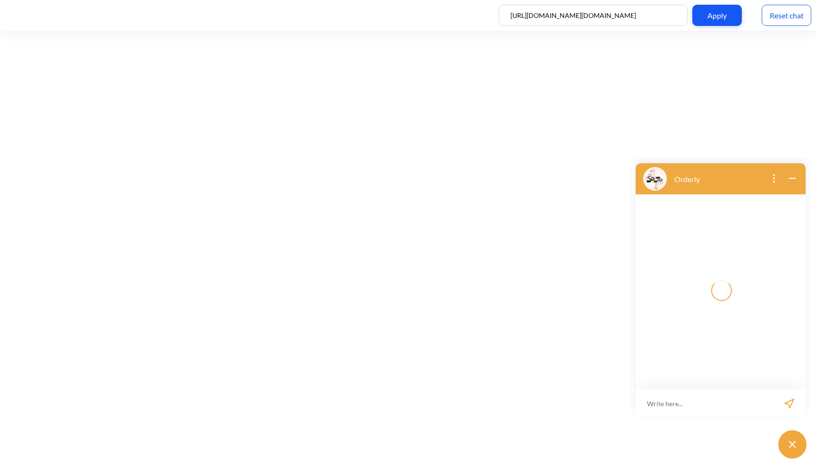
scroll to position [1, 0]
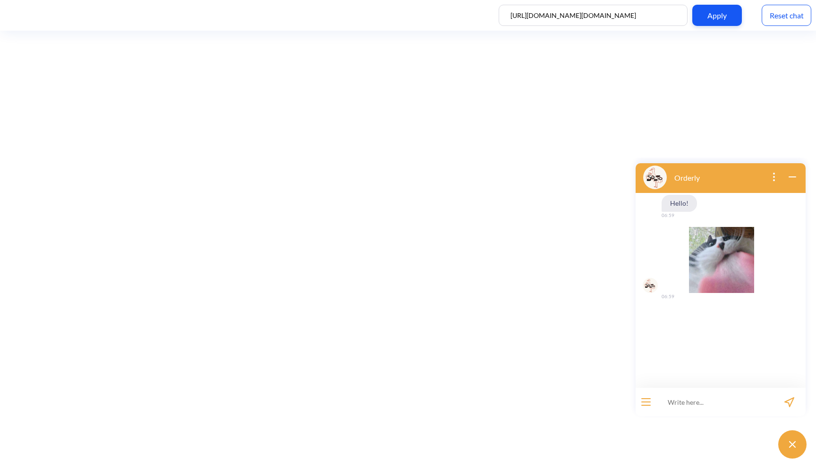
click at [645, 403] on button "open menu" at bounding box center [645, 403] width 9 height 8
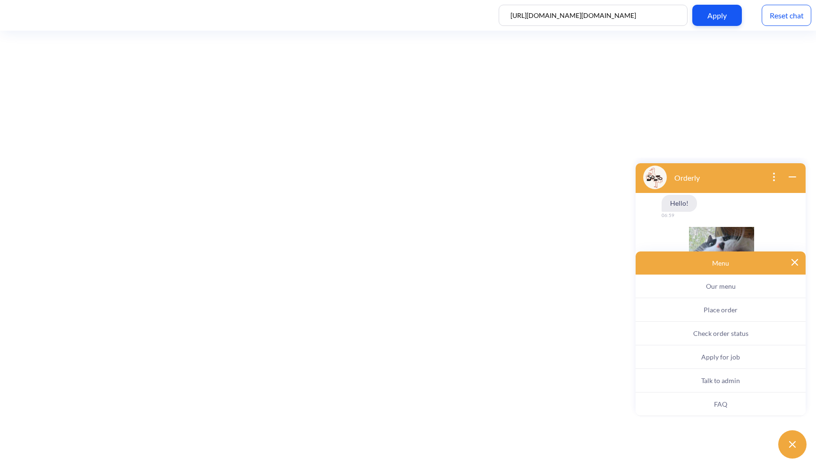
click at [690, 338] on button "Check order status" at bounding box center [721, 334] width 170 height 24
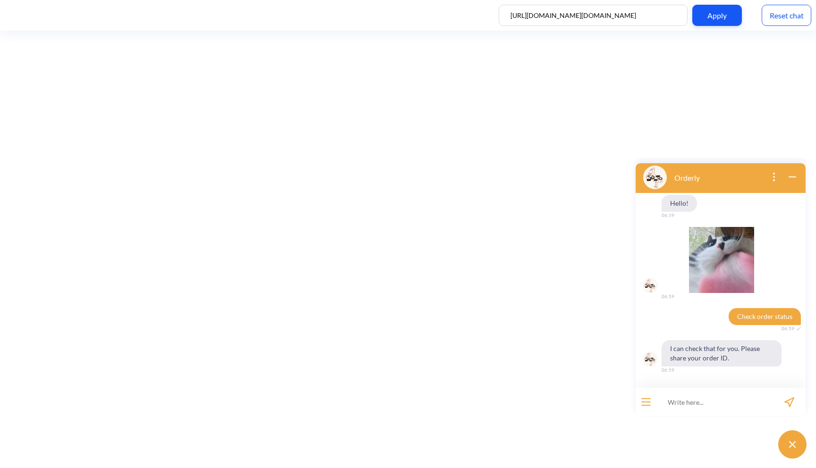
click at [687, 394] on input at bounding box center [714, 402] width 117 height 28
type input "10005"
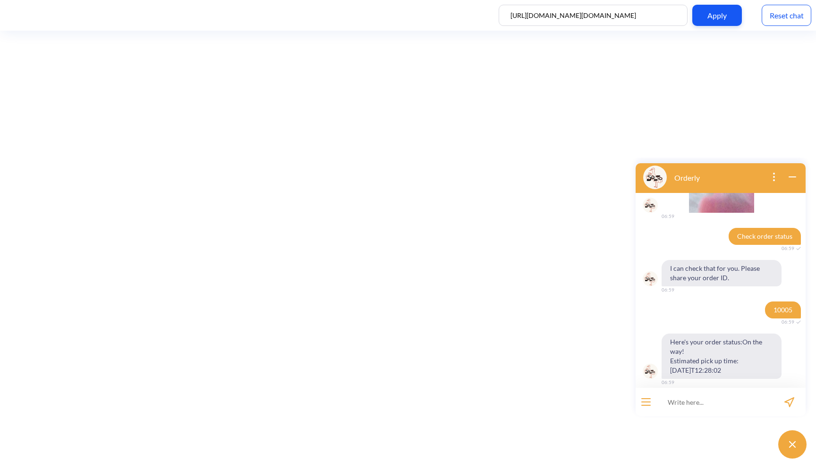
scroll to position [89, 0]
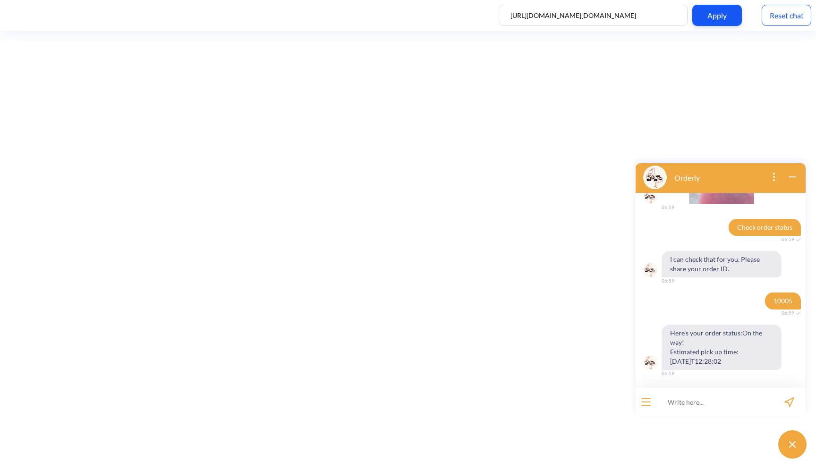
click at [775, 8] on div "Reset chat" at bounding box center [787, 15] width 50 height 21
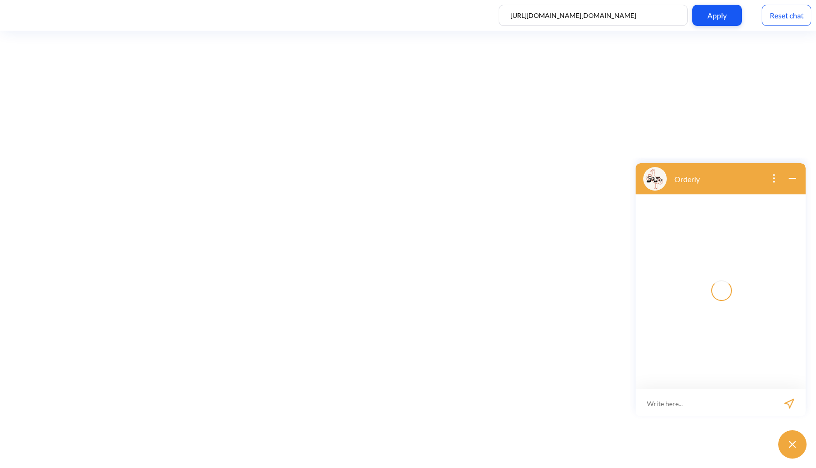
scroll to position [1, 0]
click at [788, 173] on icon "wrap widget" at bounding box center [792, 176] width 11 height 11
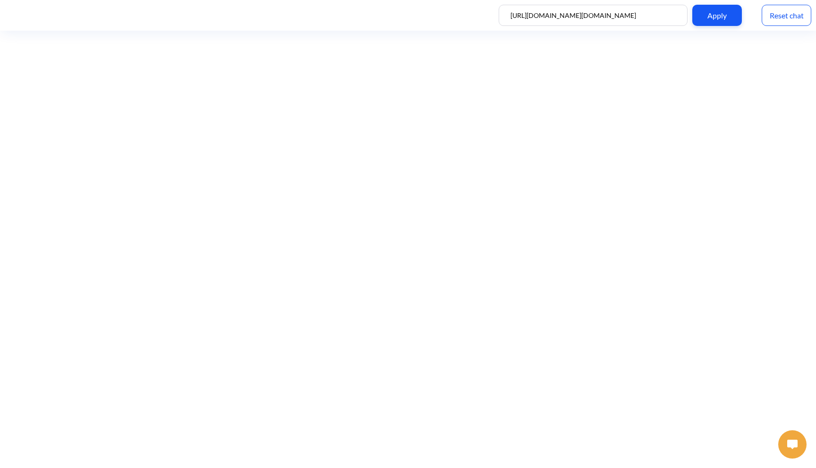
click at [788, 443] on img at bounding box center [792, 444] width 10 height 9
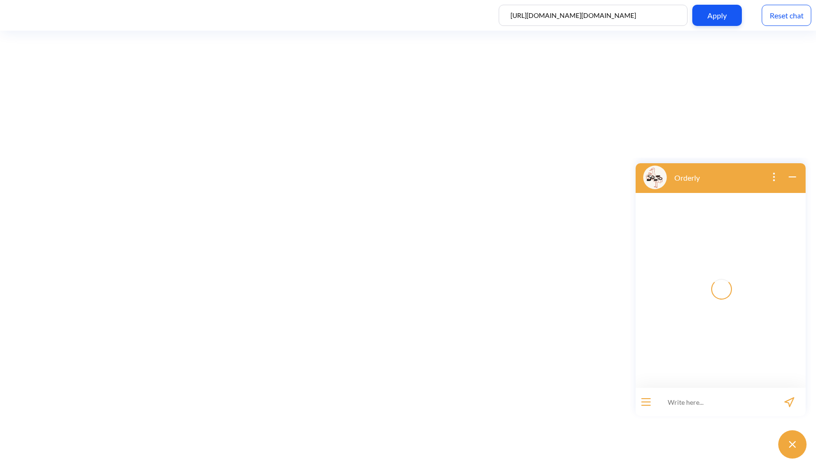
click at [786, 9] on div "Reset chat" at bounding box center [787, 15] width 50 height 21
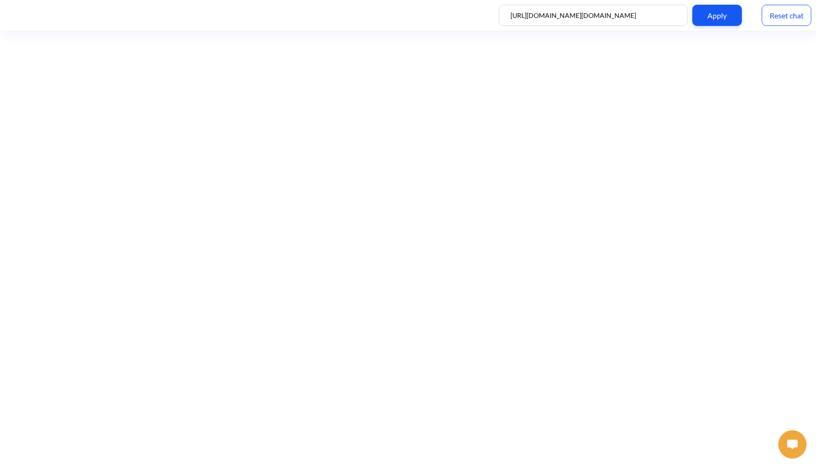
click at [794, 442] on img at bounding box center [792, 444] width 10 height 9
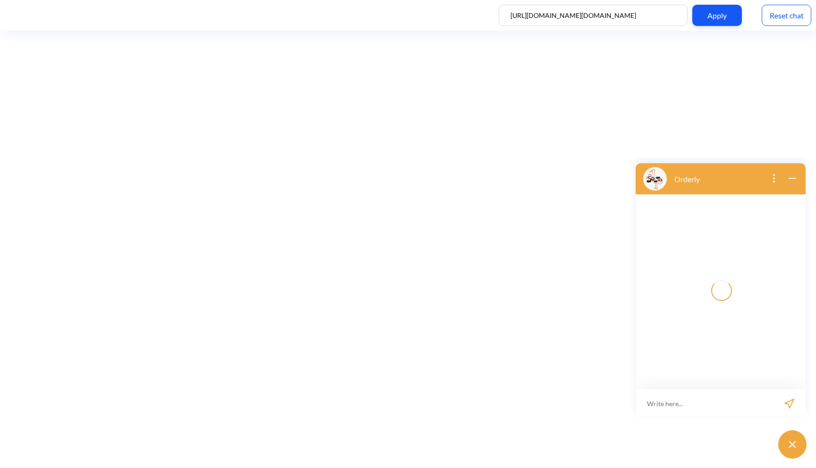
scroll to position [1, 0]
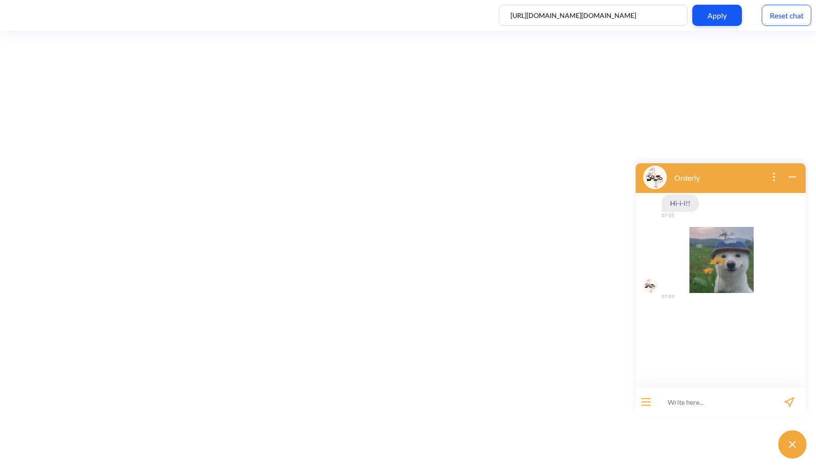
click at [719, 399] on input at bounding box center [714, 402] width 117 height 28
click at [645, 401] on button "open menu" at bounding box center [645, 403] width 9 height 8
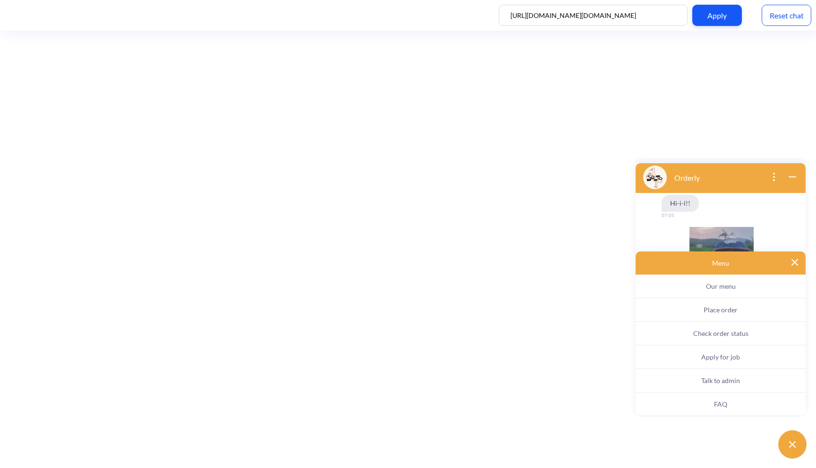
click at [696, 335] on span "Check order status" at bounding box center [720, 334] width 55 height 8
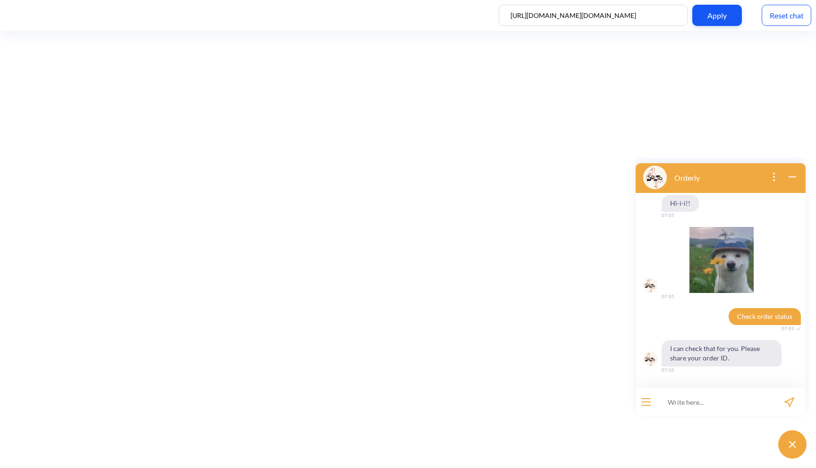
click at [705, 408] on input at bounding box center [714, 402] width 117 height 28
click at [639, 400] on div at bounding box center [646, 402] width 21 height 28
click at [645, 405] on button "open menu" at bounding box center [645, 403] width 9 height 8
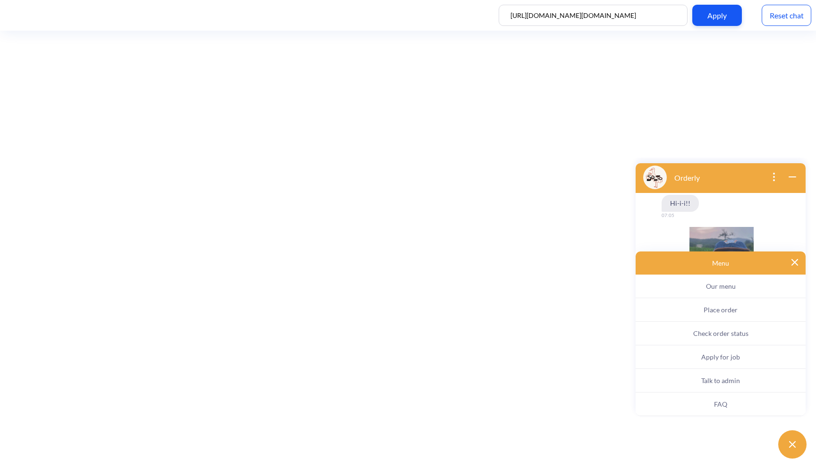
click at [700, 317] on button "Place order" at bounding box center [721, 310] width 170 height 24
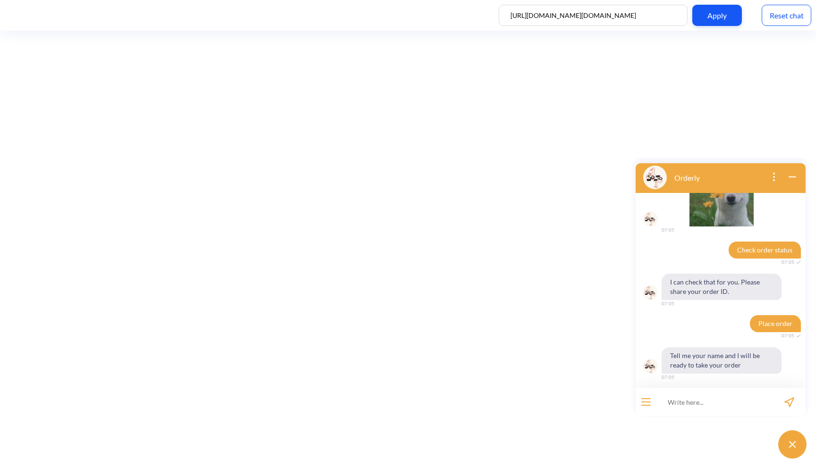
scroll to position [70, 0]
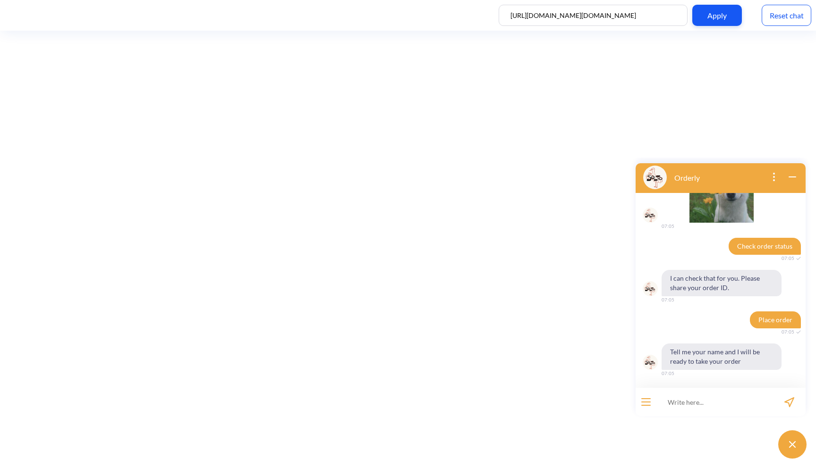
click at [688, 400] on input at bounding box center [714, 402] width 117 height 28
type input "Sam"
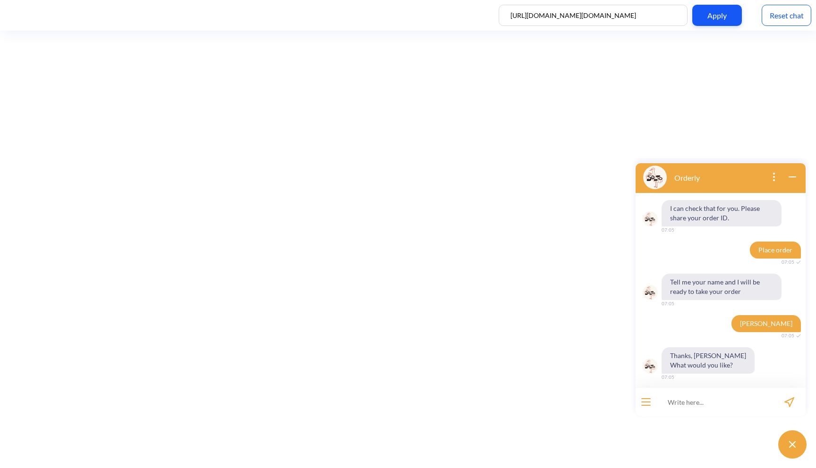
scroll to position [144, 0]
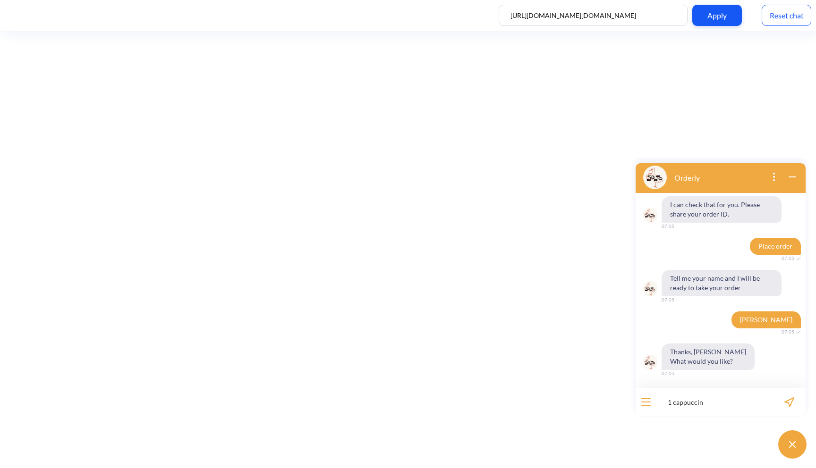
type input "1 cappuccino"
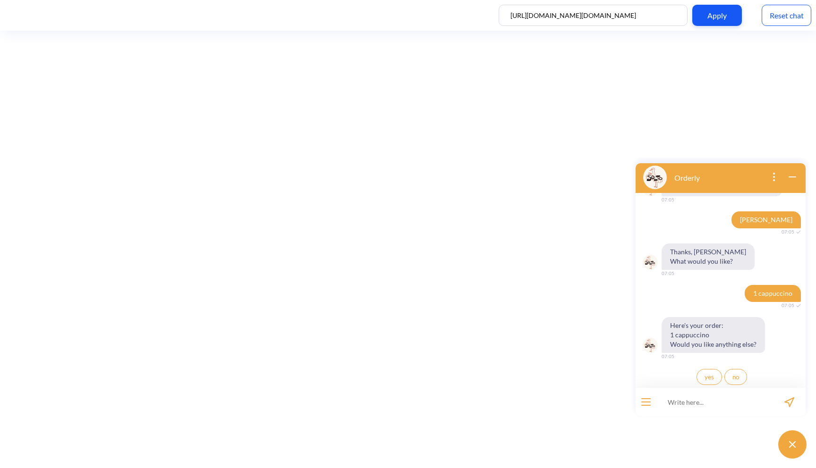
scroll to position [246, 0]
click at [728, 381] on button "no" at bounding box center [735, 376] width 23 height 16
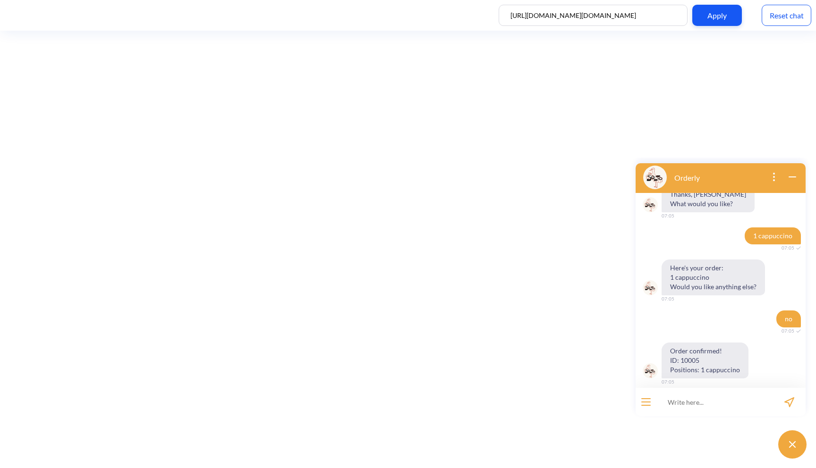
scroll to position [310, 0]
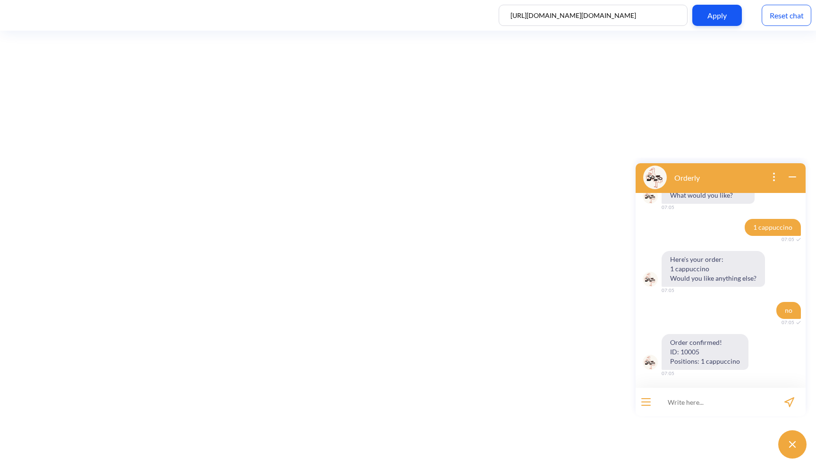
click at [678, 405] on input at bounding box center [714, 402] width 117 height 28
click at [645, 400] on button "open menu" at bounding box center [645, 403] width 9 height 8
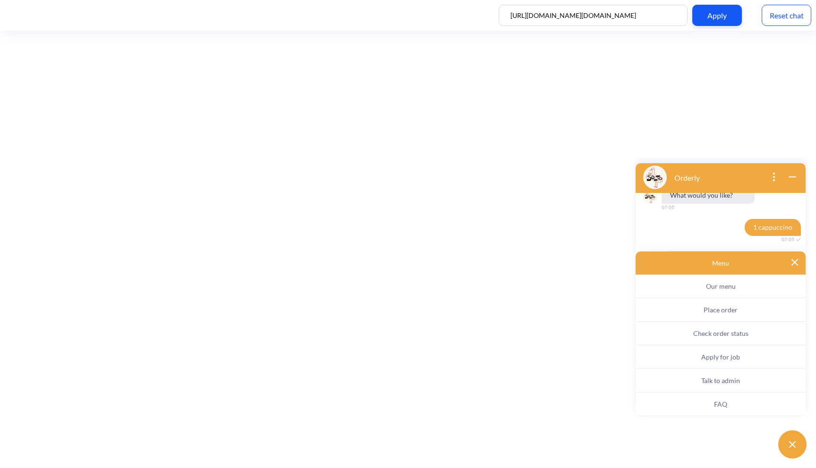
click at [687, 336] on button "Check order status" at bounding box center [721, 334] width 170 height 24
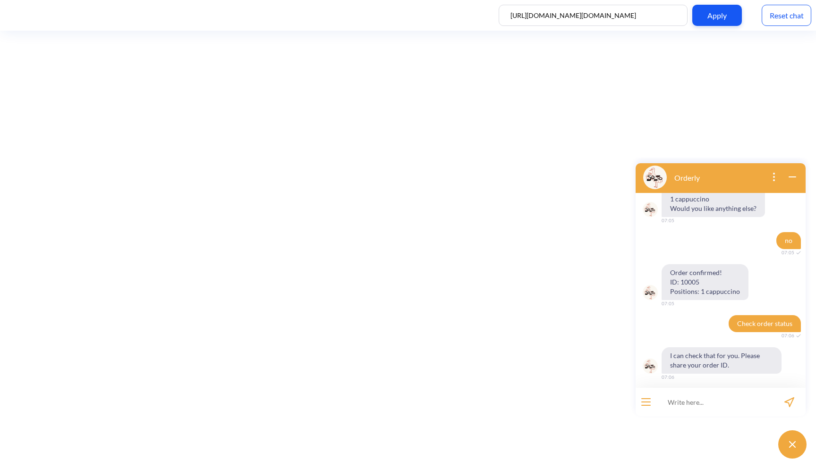
scroll to position [384, 0]
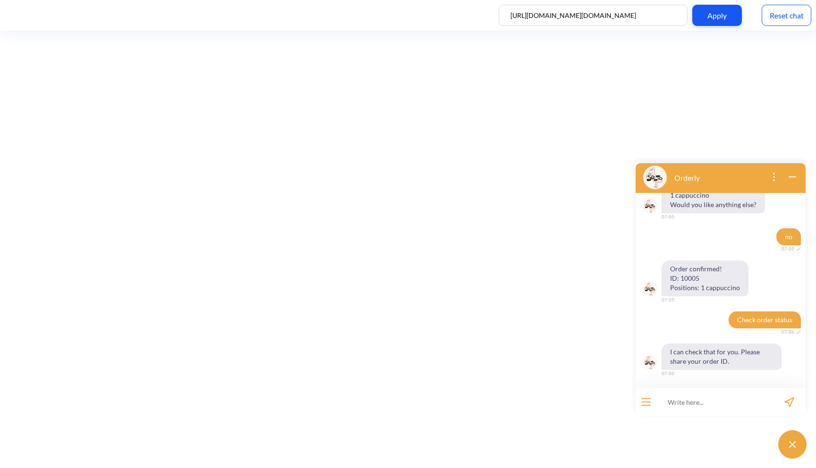
click at [683, 401] on input at bounding box center [714, 402] width 117 height 28
type input "10005"
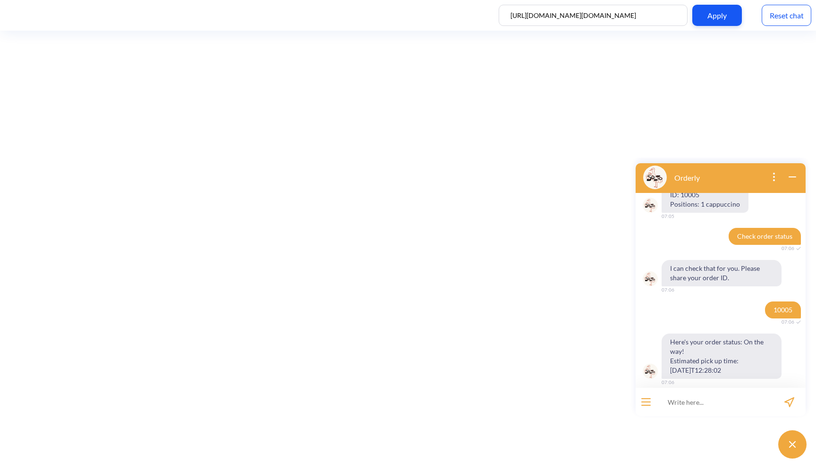
scroll to position [476, 0]
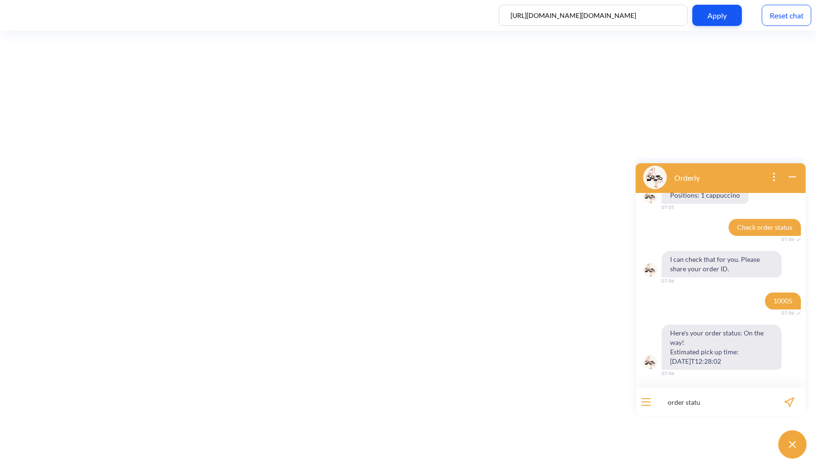
type input "order status"
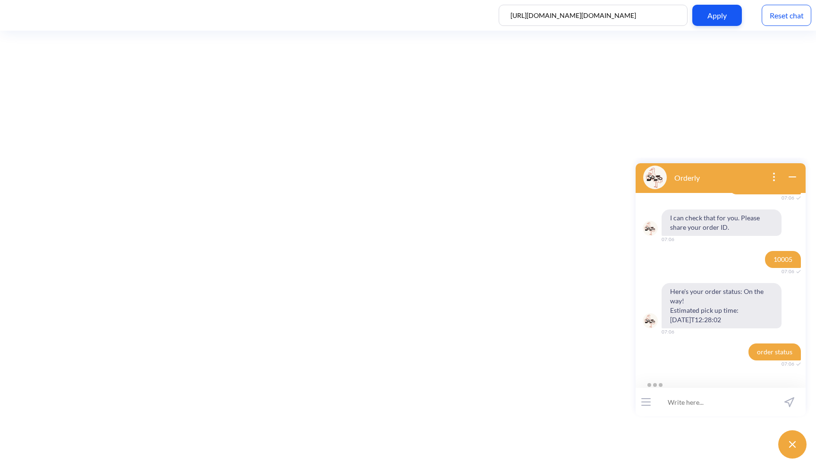
scroll to position [550, 0]
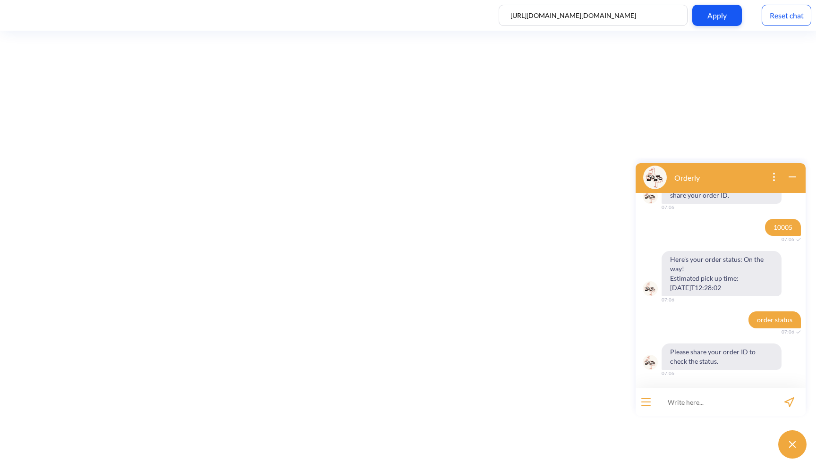
click at [645, 402] on icon "open menu" at bounding box center [645, 402] width 9 height 1
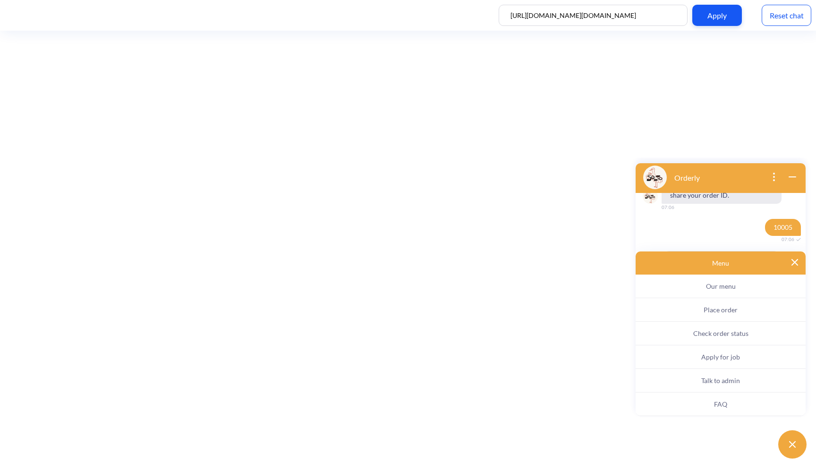
click at [703, 360] on span "Apply for job" at bounding box center [720, 357] width 39 height 8
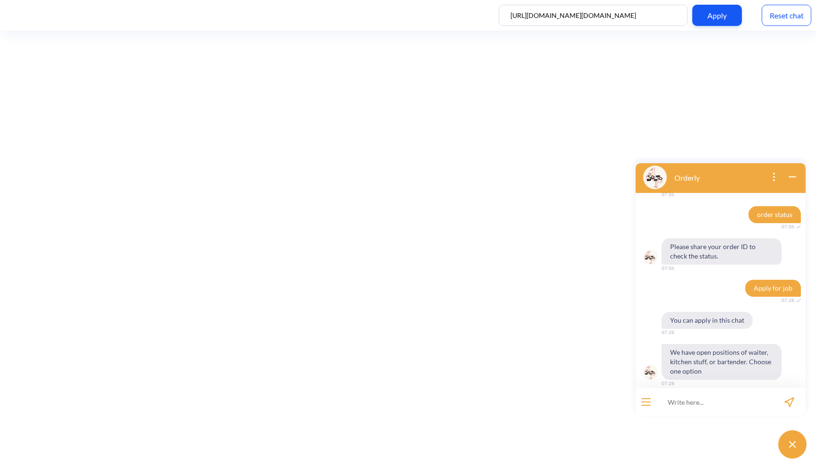
scroll to position [684, 0]
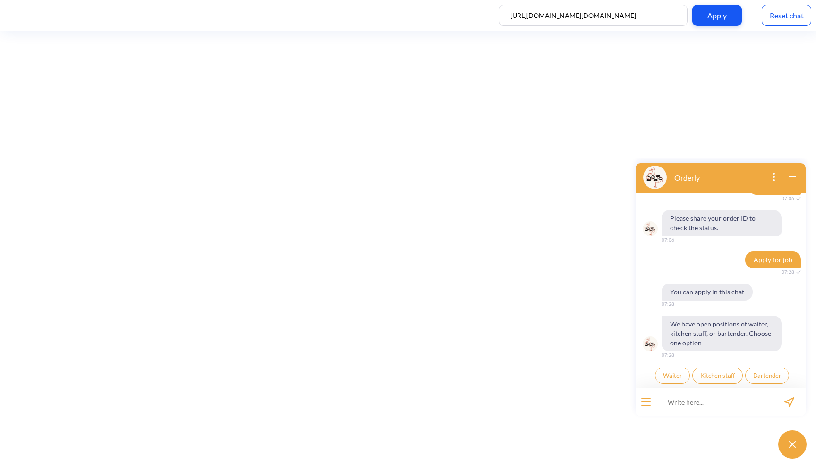
click at [672, 379] on span "Waiter" at bounding box center [672, 376] width 19 height 8
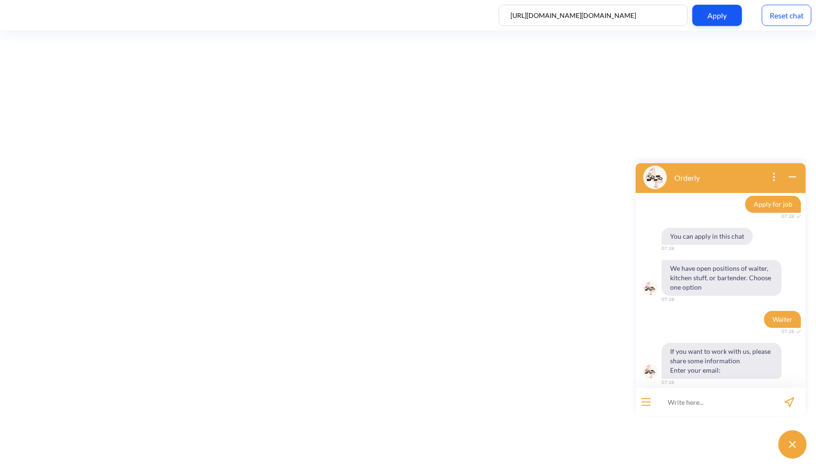
scroll to position [748, 0]
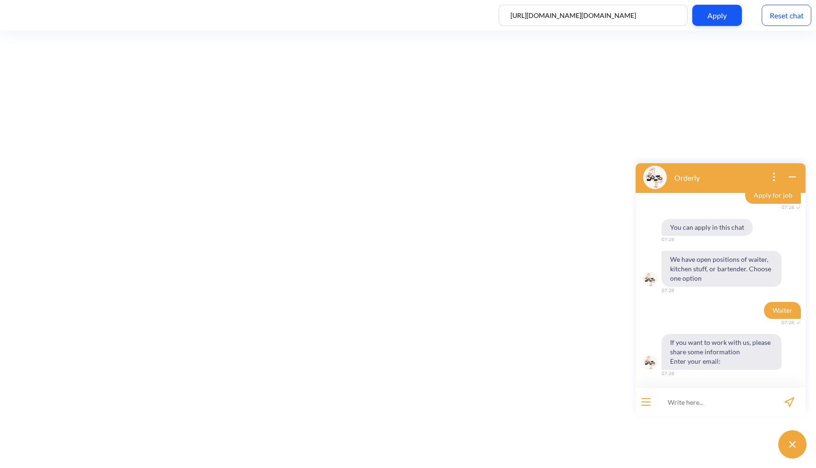
click at [689, 400] on input at bounding box center [714, 402] width 117 height 28
type input "gf@diuh.com"
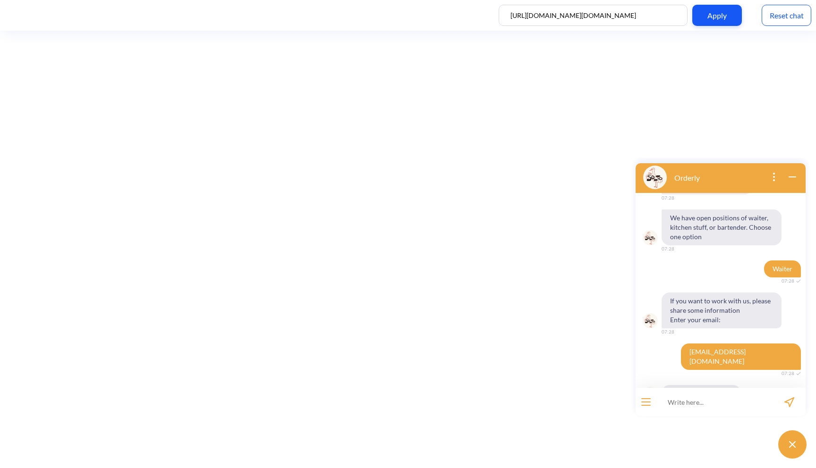
scroll to position [813, 0]
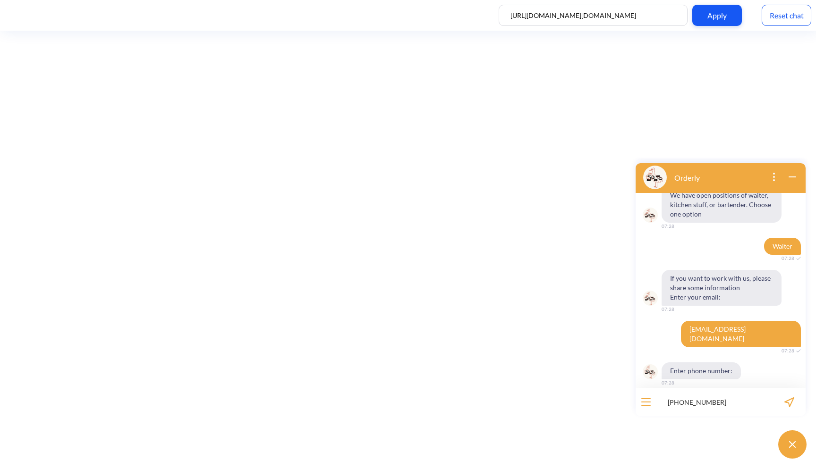
type input "[PHONE_NUMBER]"
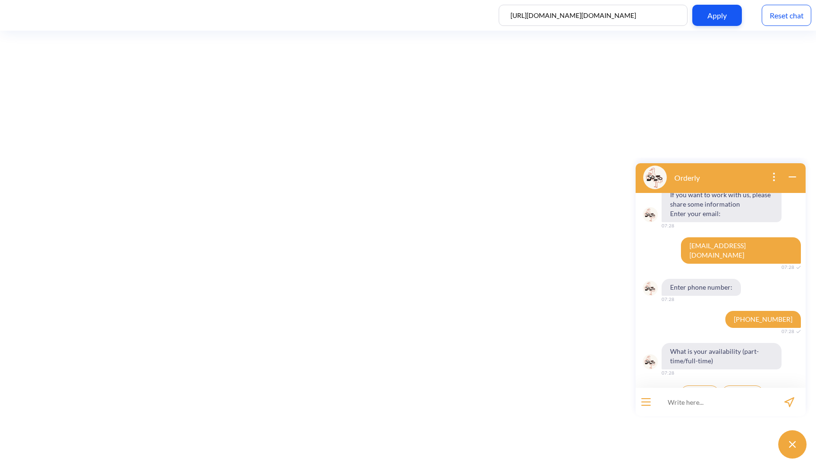
scroll to position [905, 0]
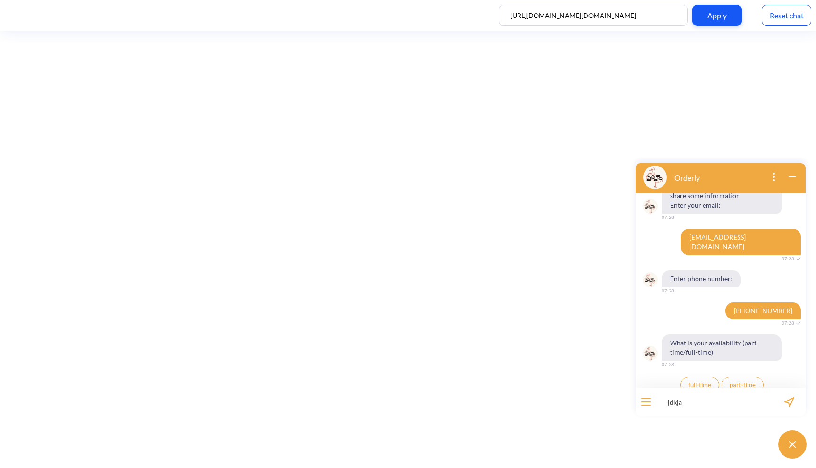
type input "jdkjas"
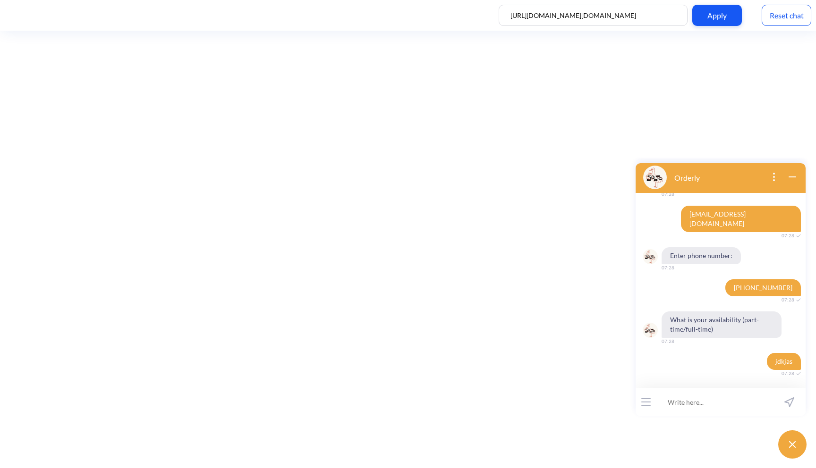
scroll to position [969, 0]
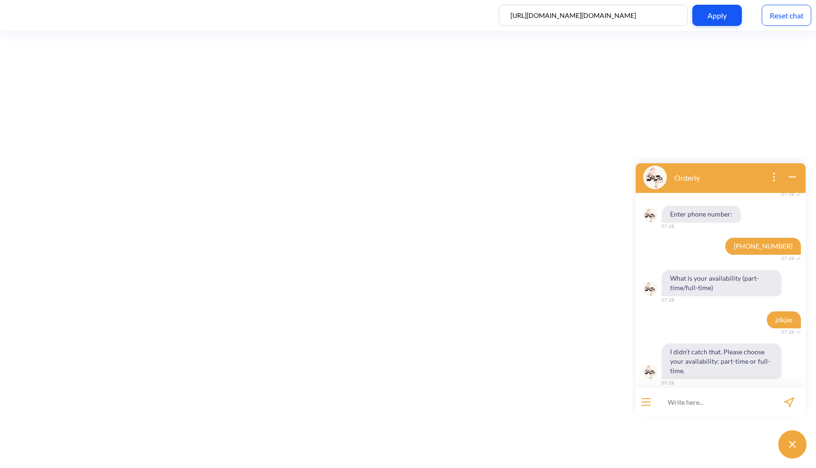
click at [799, 10] on div "Reset chat" at bounding box center [787, 15] width 50 height 21
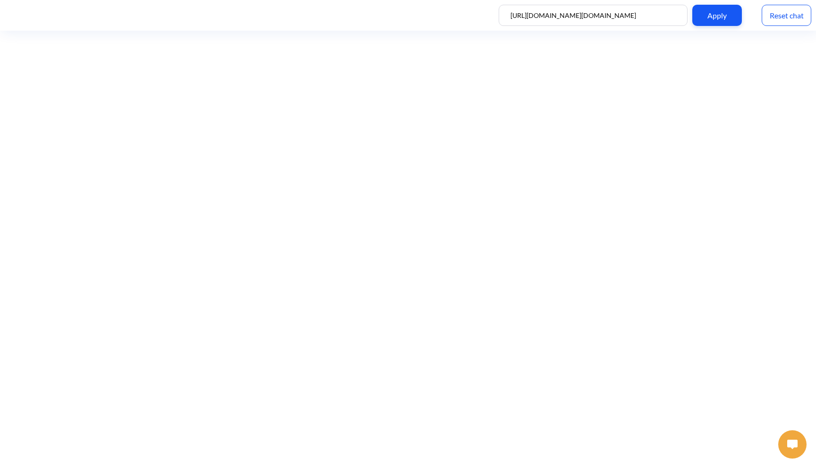
click at [783, 445] on button at bounding box center [792, 445] width 28 height 28
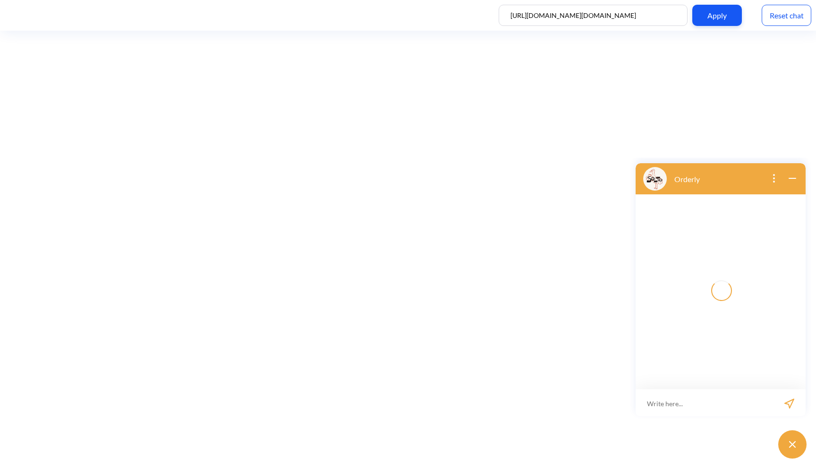
scroll to position [1, 0]
click at [648, 408] on div at bounding box center [646, 402] width 21 height 28
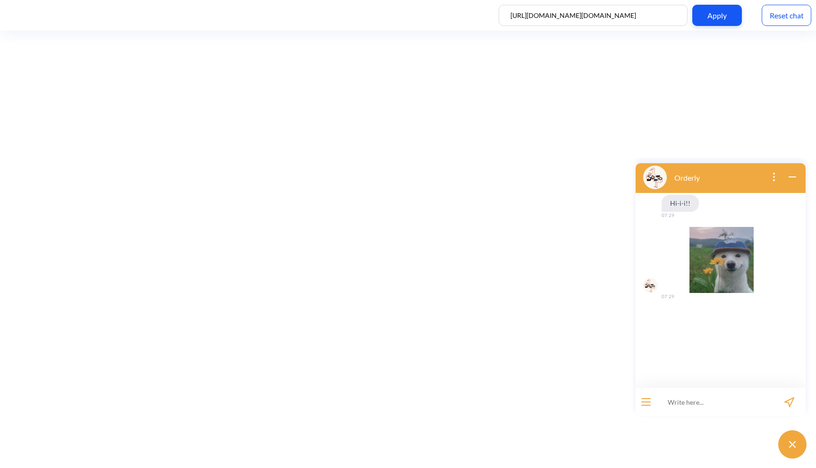
click at [648, 404] on button "open menu" at bounding box center [645, 403] width 9 height 8
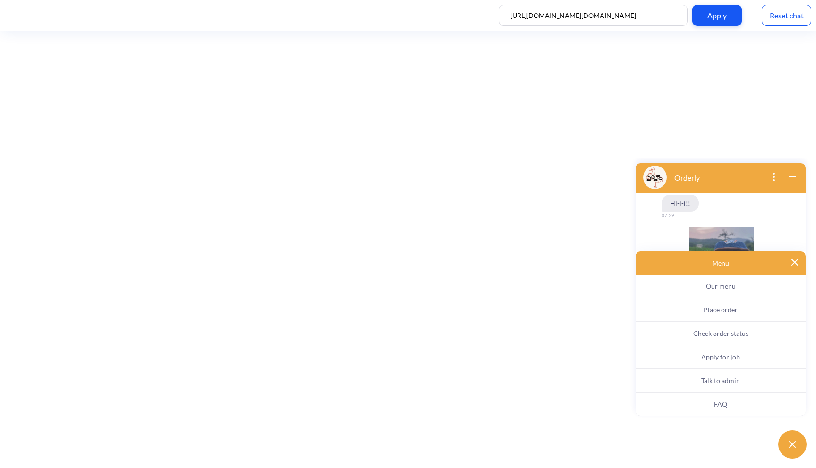
click at [720, 361] on button "Apply for job" at bounding box center [721, 358] width 170 height 24
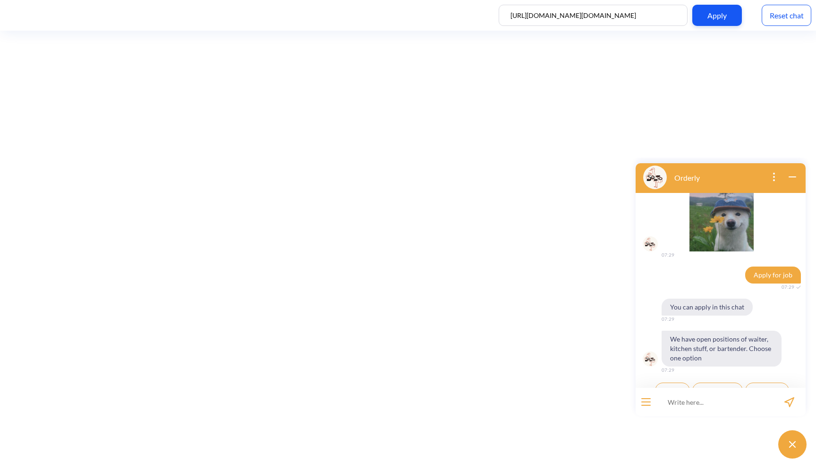
scroll to position [57, 0]
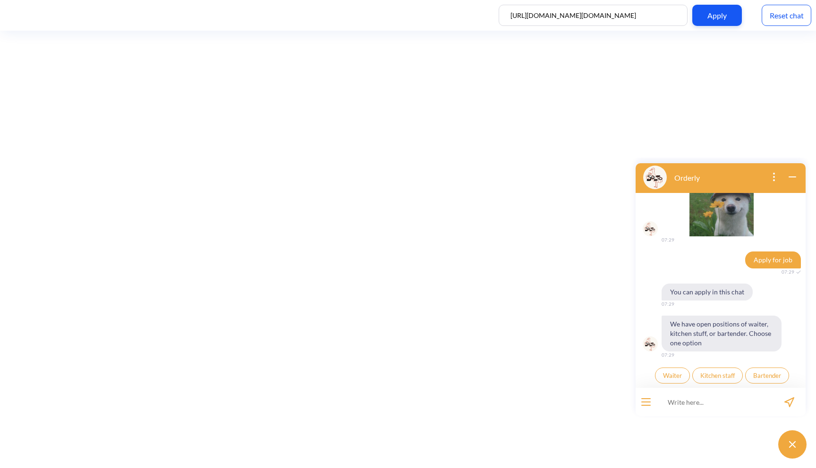
click at [711, 375] on span "Kitchen staff" at bounding box center [717, 376] width 34 height 8
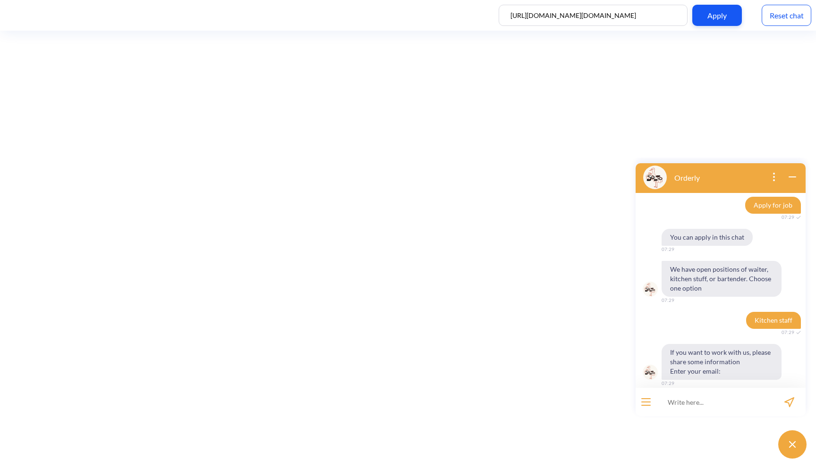
scroll to position [121, 0]
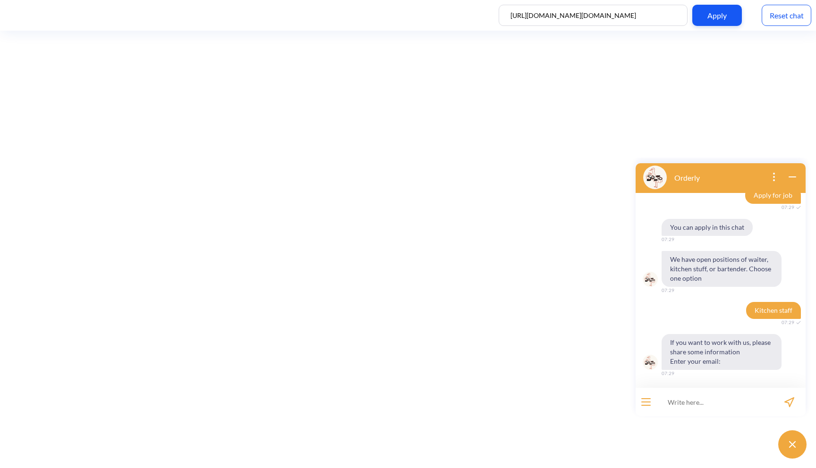
click at [705, 403] on input at bounding box center [714, 402] width 117 height 28
type input "cgf@jdbfj.com"
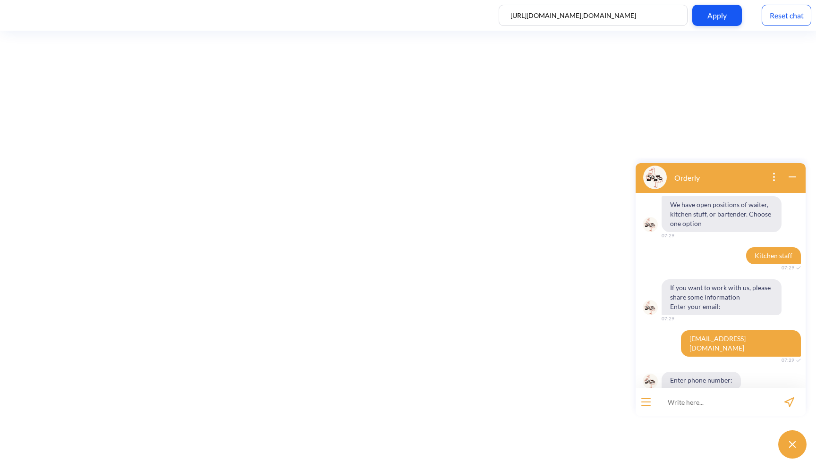
scroll to position [186, 0]
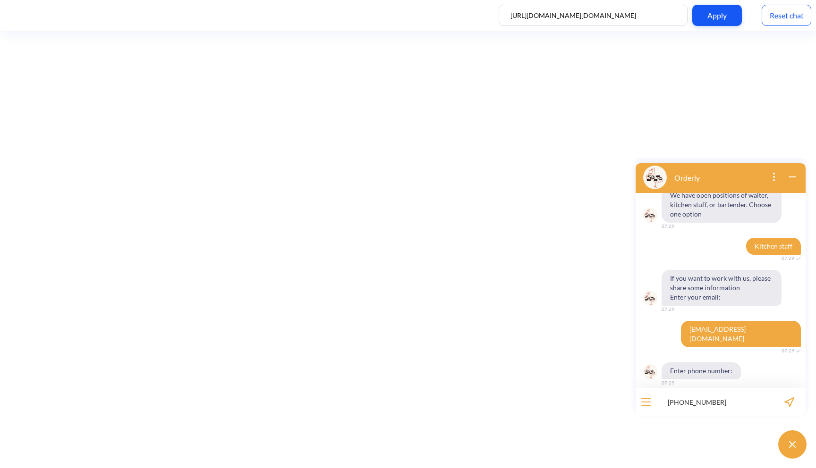
type input "+380111111111"
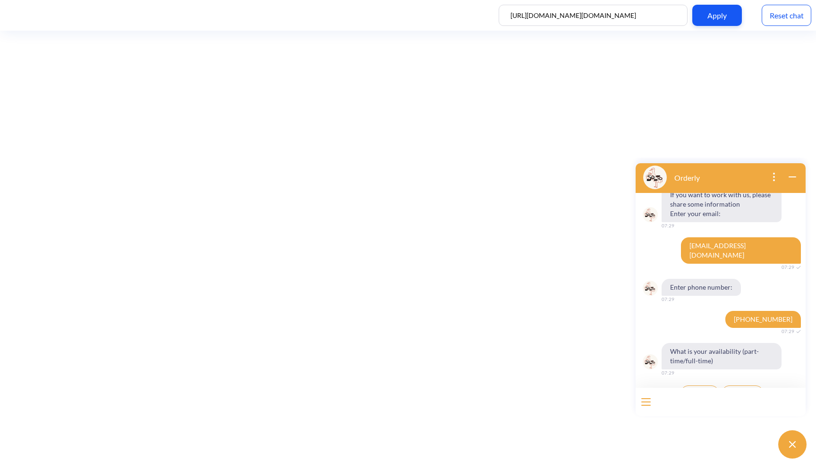
scroll to position [278, 0]
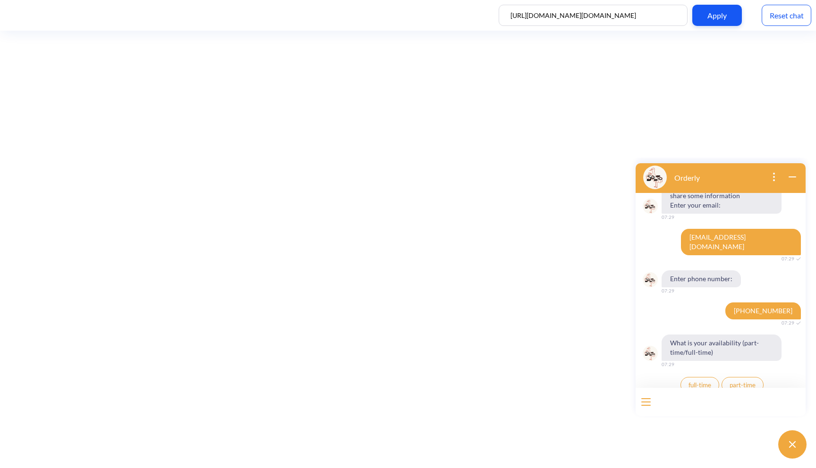
click at [696, 380] on button "full-time" at bounding box center [699, 385] width 39 height 16
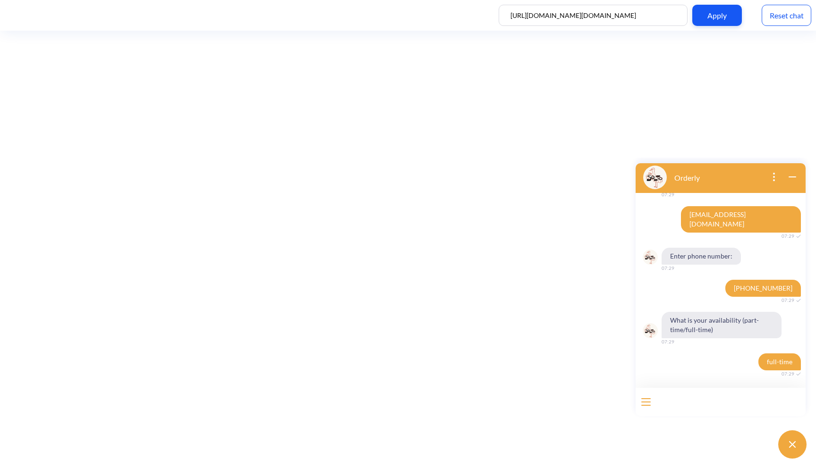
scroll to position [301, 0]
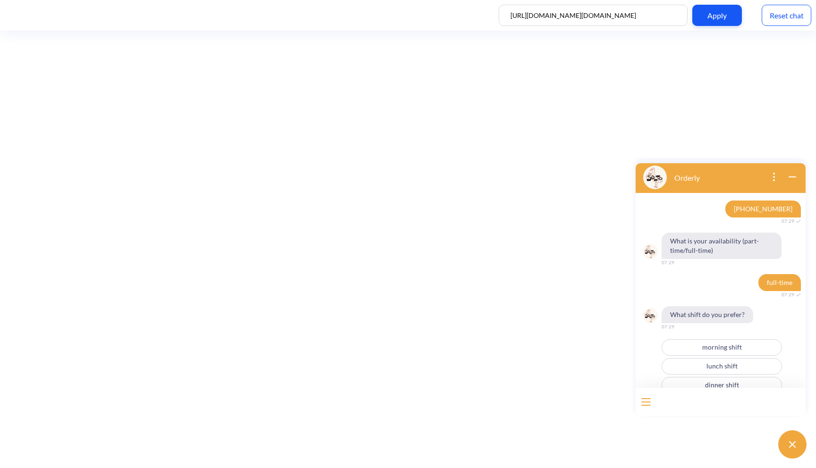
click at [715, 340] on button "morning shift" at bounding box center [722, 348] width 120 height 17
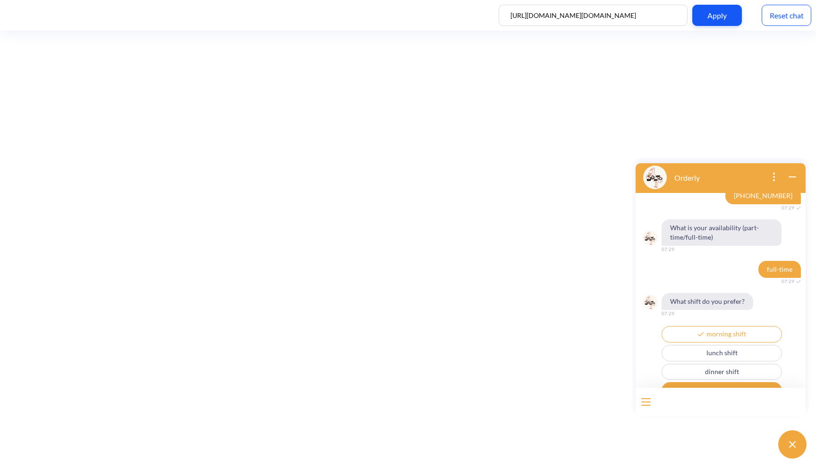
scroll to position [399, 0]
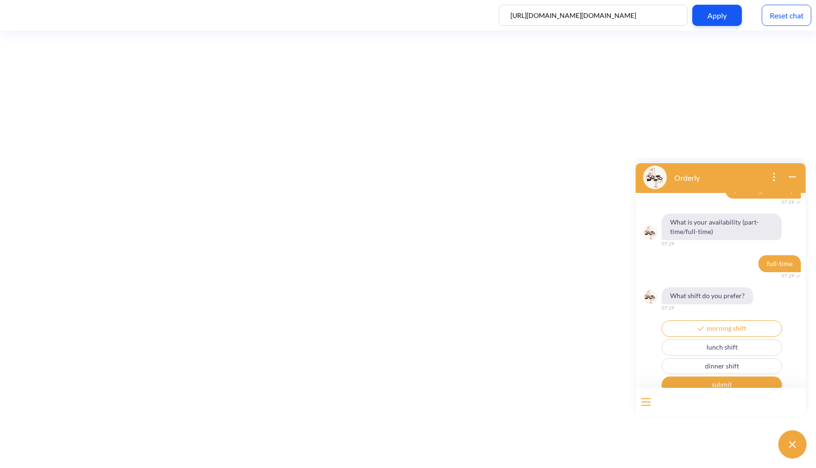
click at [715, 379] on button "submit" at bounding box center [722, 385] width 120 height 17
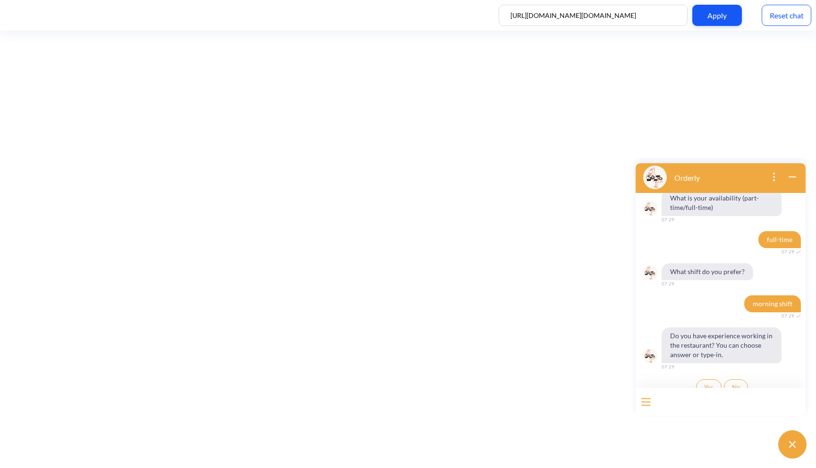
scroll to position [425, 0]
click at [643, 401] on button "open menu" at bounding box center [645, 403] width 9 height 8
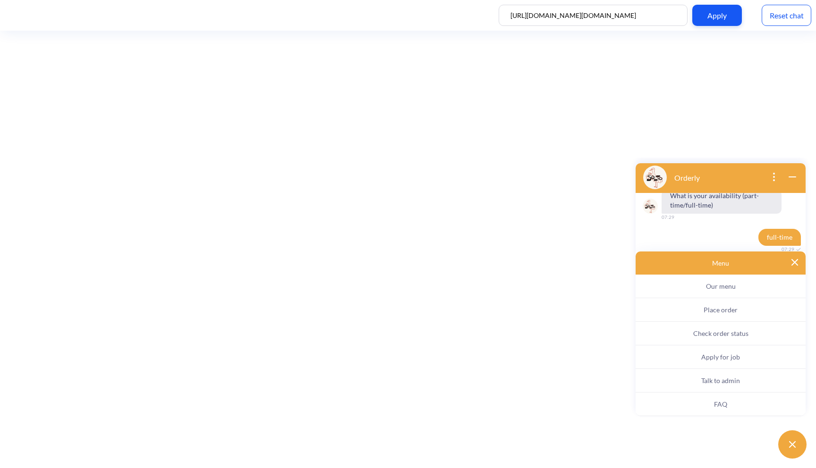
click at [750, 380] on button "Talk to admin" at bounding box center [721, 381] width 170 height 24
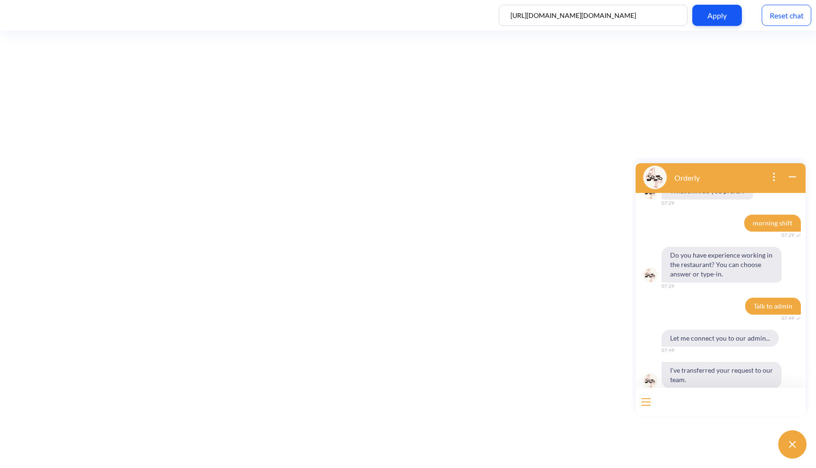
scroll to position [512, 0]
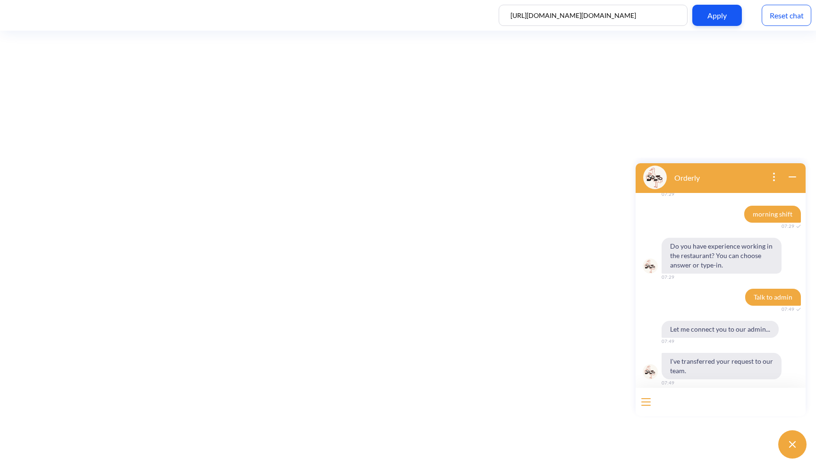
click at [645, 397] on div at bounding box center [646, 402] width 21 height 28
click at [647, 403] on button "open menu" at bounding box center [645, 403] width 9 height 8
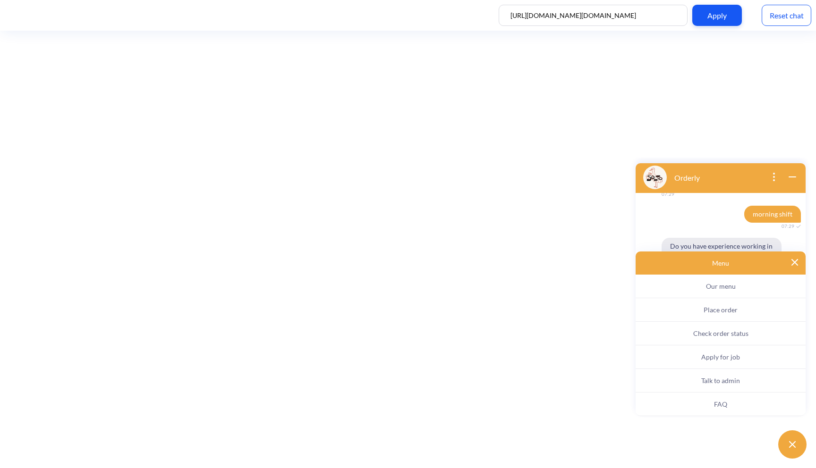
click at [792, 258] on div "Menu" at bounding box center [721, 263] width 170 height 23
click at [795, 263] on img at bounding box center [794, 262] width 7 height 7
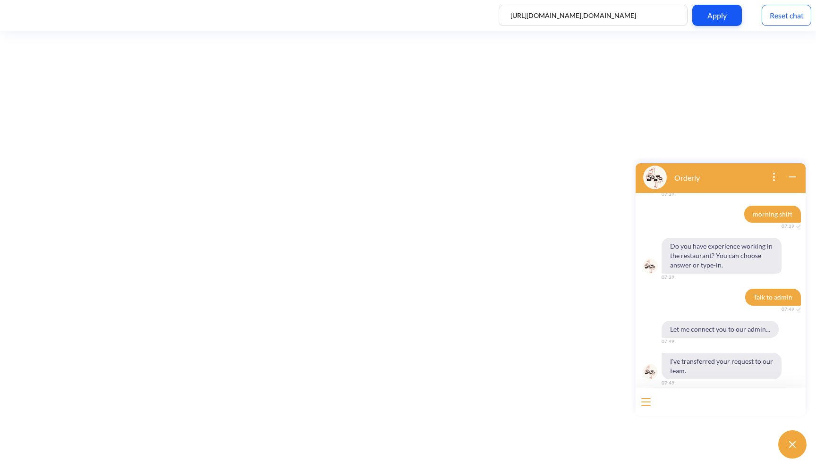
click at [775, 20] on div "Reset chat" at bounding box center [787, 15] width 50 height 21
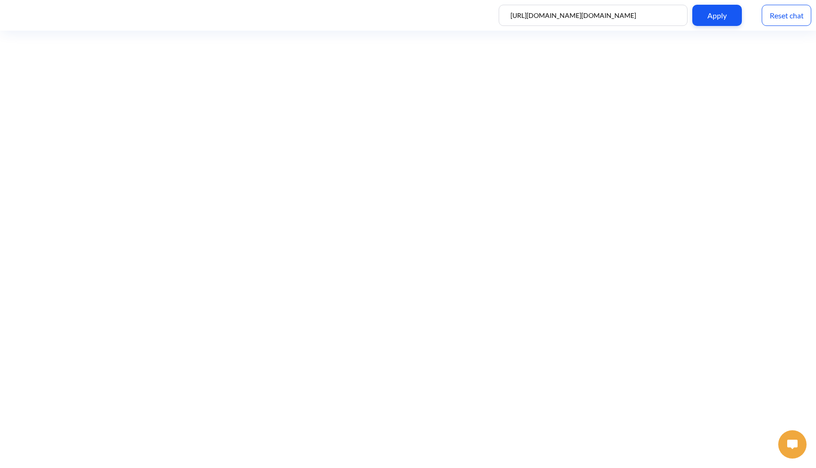
click at [796, 440] on img at bounding box center [792, 444] width 10 height 9
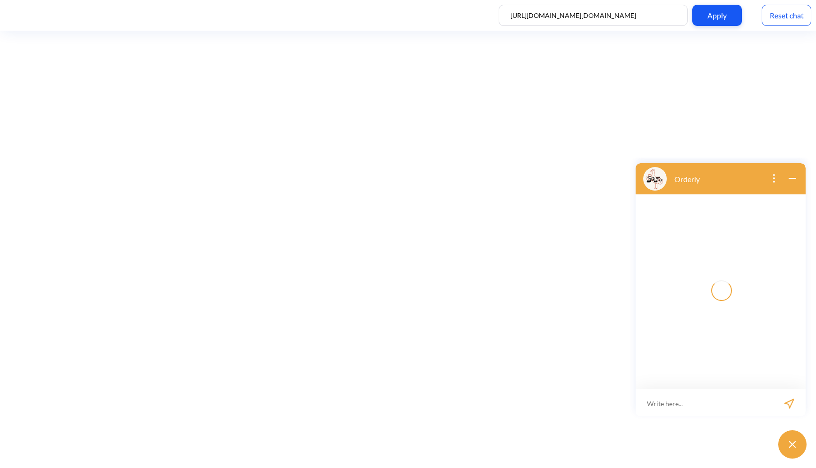
scroll to position [1, 0]
click at [732, 404] on input at bounding box center [704, 402] width 137 height 28
type input "talk to admin"
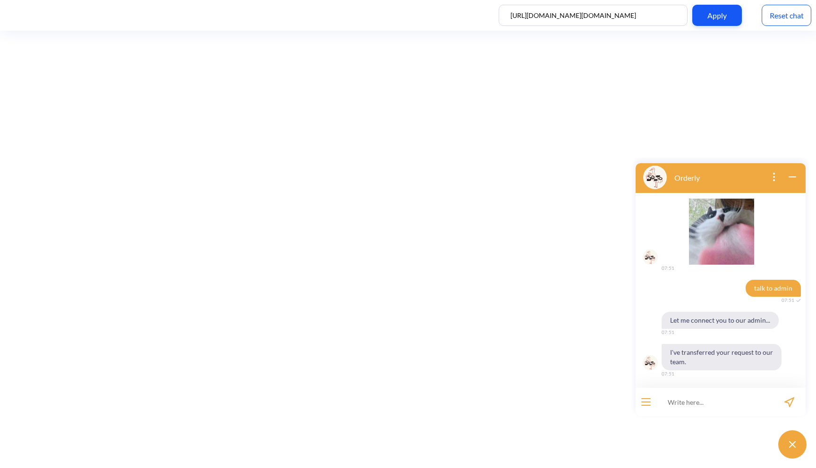
scroll to position [29, 0]
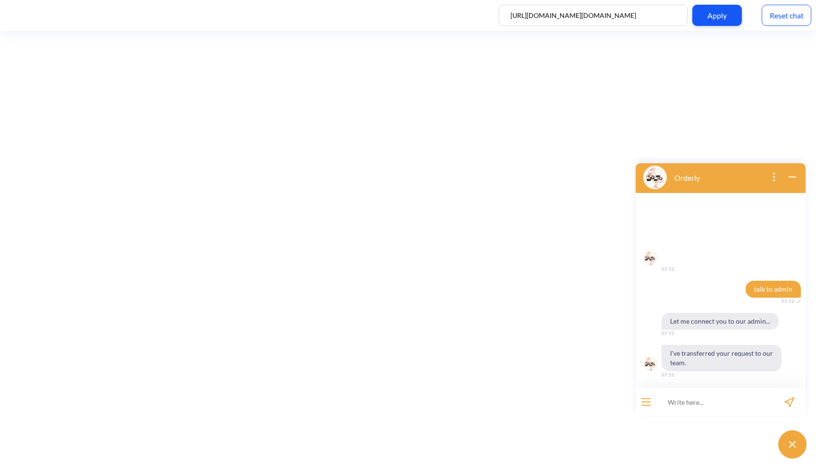
scroll to position [29, 0]
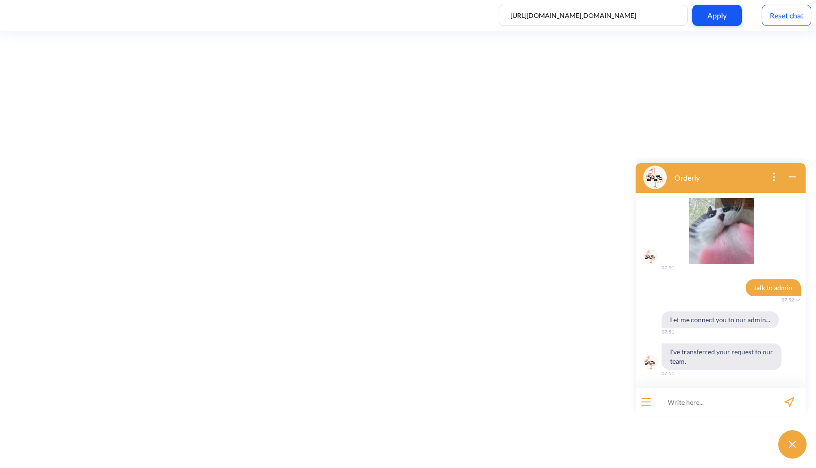
click at [777, 19] on div "Reset chat" at bounding box center [787, 15] width 50 height 21
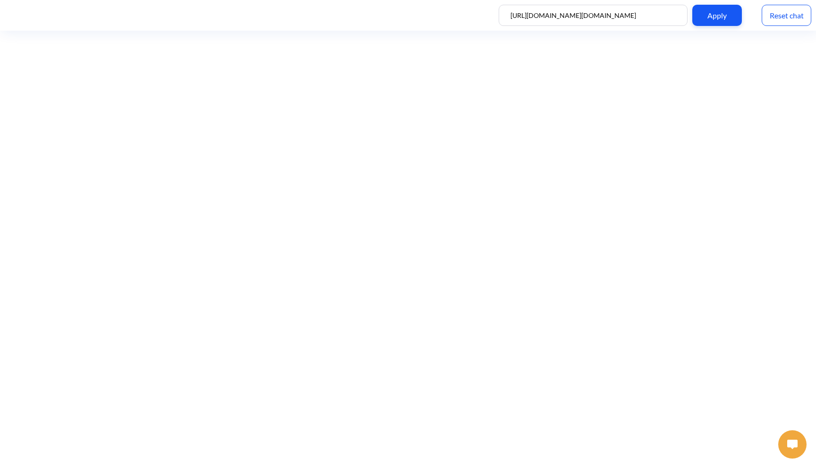
click at [795, 449] on img at bounding box center [792, 444] width 10 height 9
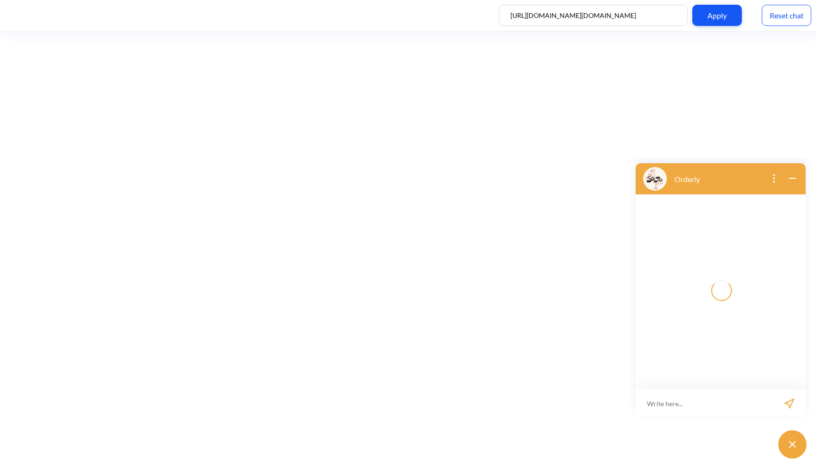
scroll to position [1, 0]
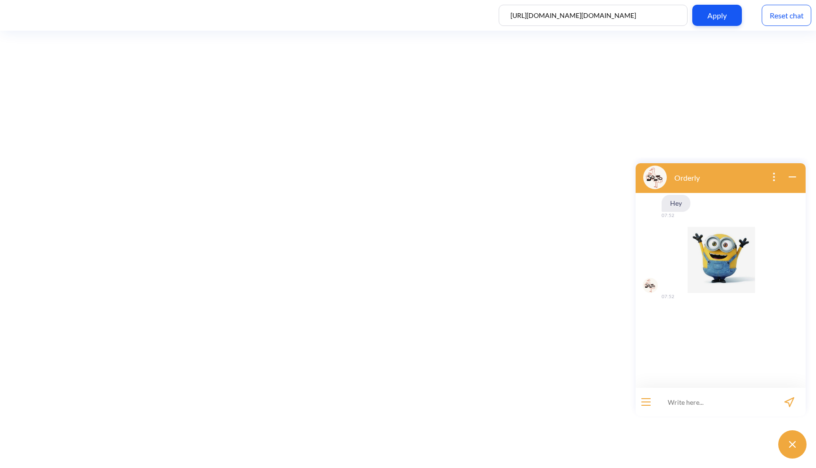
click at [650, 402] on icon "open menu" at bounding box center [645, 402] width 9 height 1
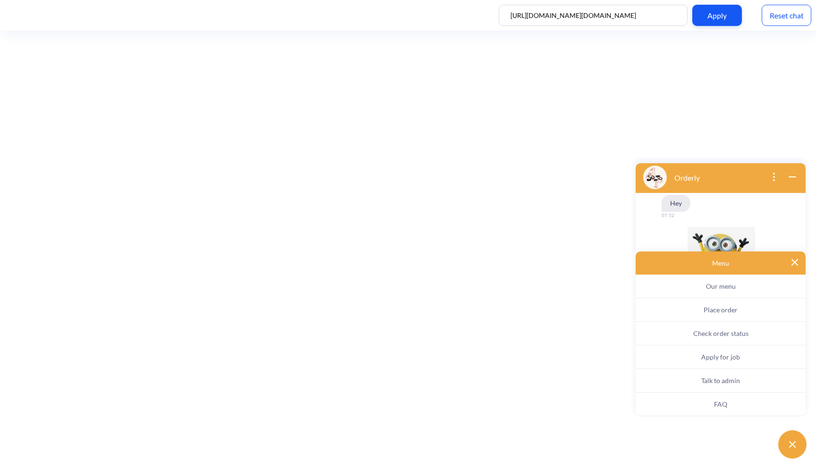
click at [715, 380] on span "Talk to admin" at bounding box center [720, 381] width 39 height 8
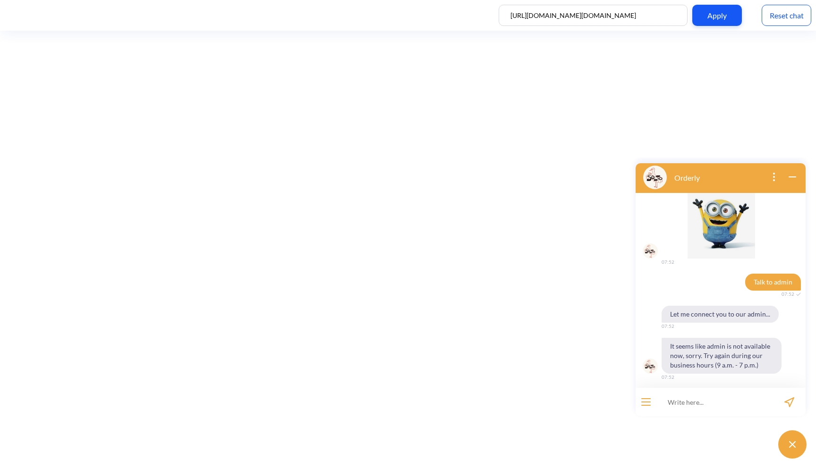
scroll to position [38, 0]
